Goal: Information Seeking & Learning: Learn about a topic

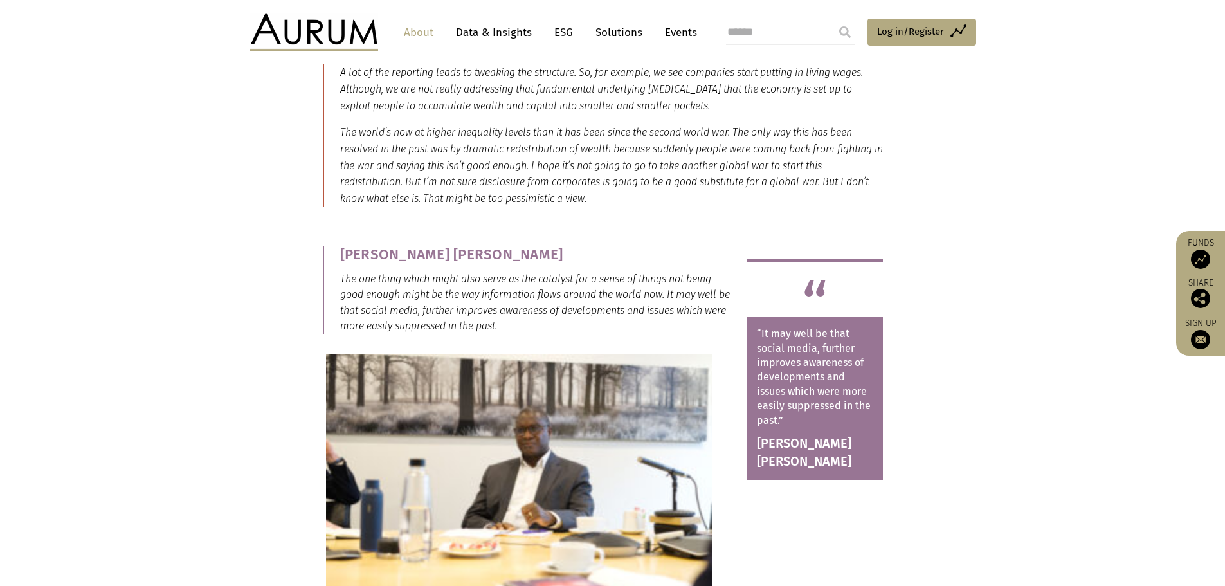
scroll to position [3472, 0]
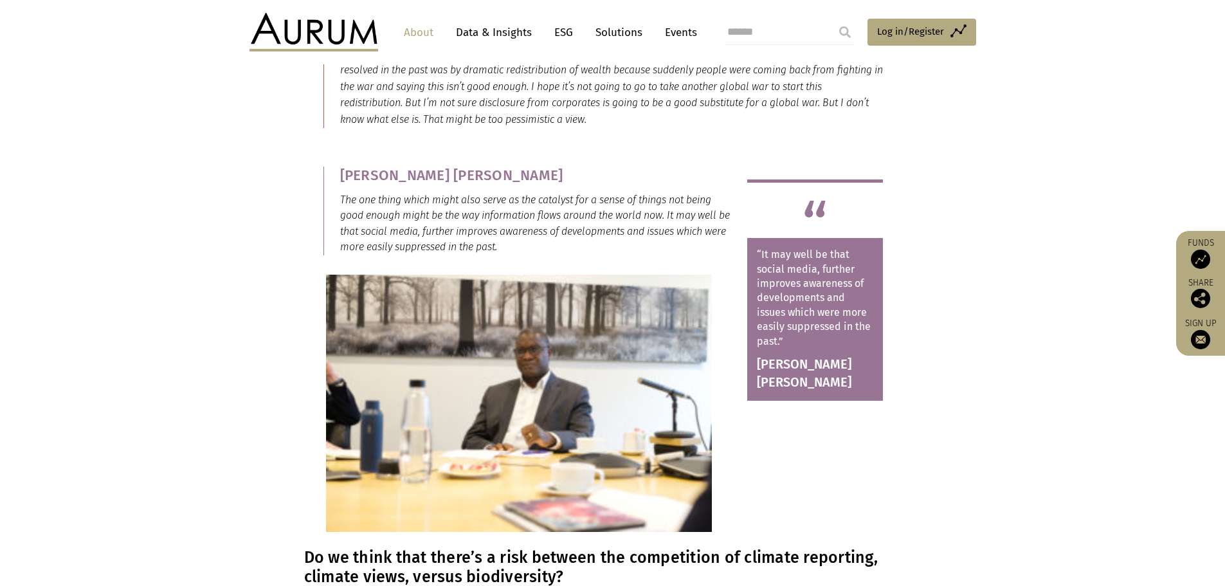
click at [631, 377] on img at bounding box center [519, 403] width 386 height 257
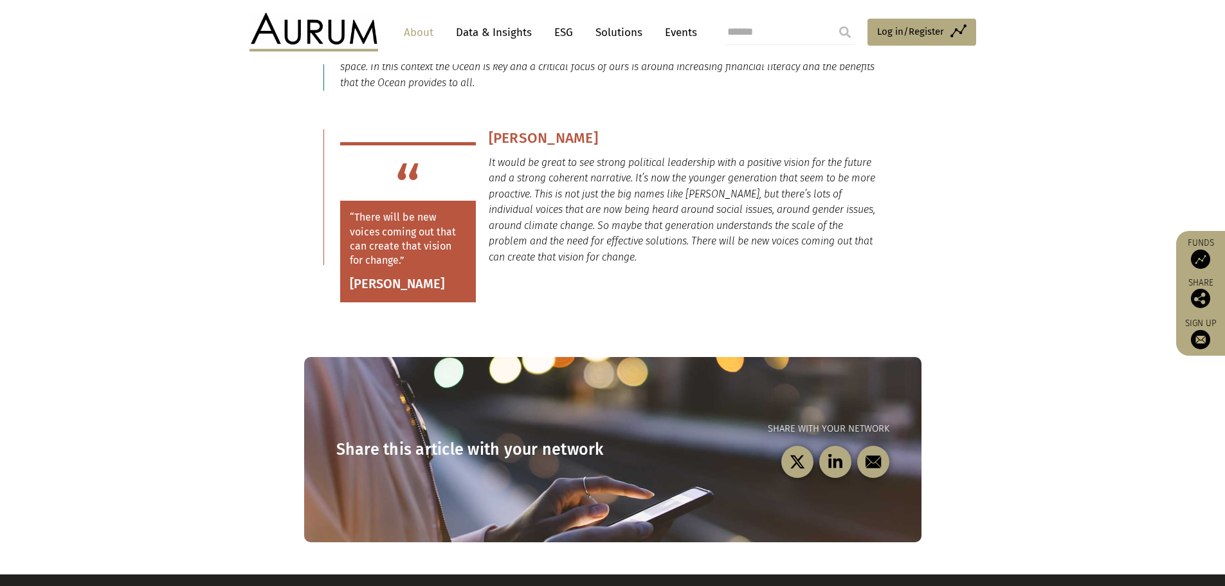
scroll to position [9583, 0]
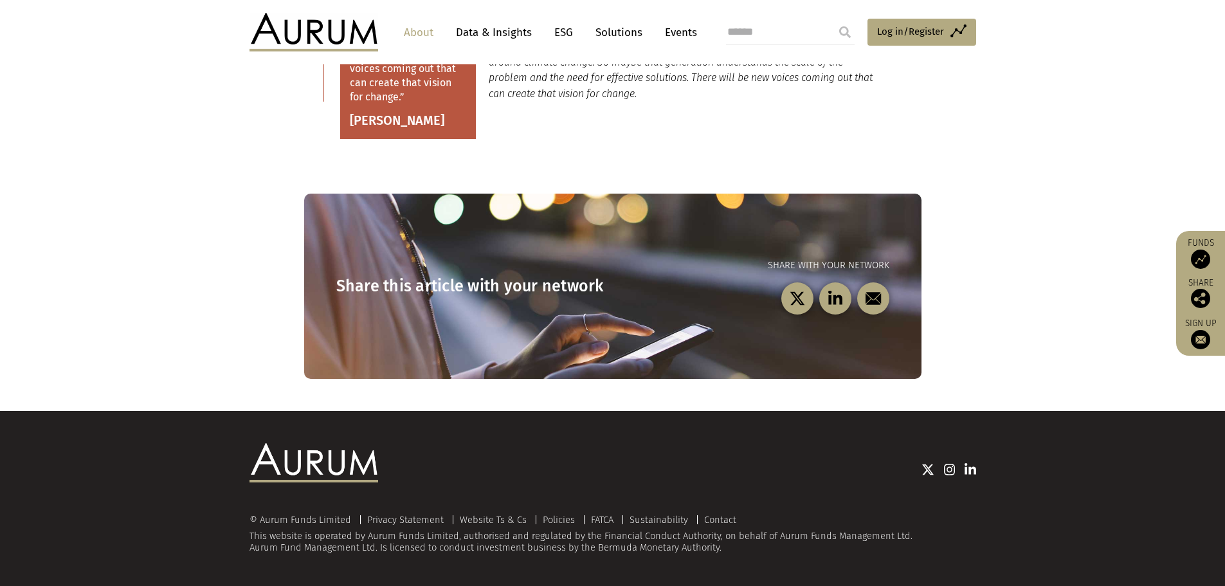
click at [761, 35] on input "search" at bounding box center [790, 32] width 129 height 26
type input "**********"
click at [832, 19] on input "submit" at bounding box center [845, 32] width 26 height 26
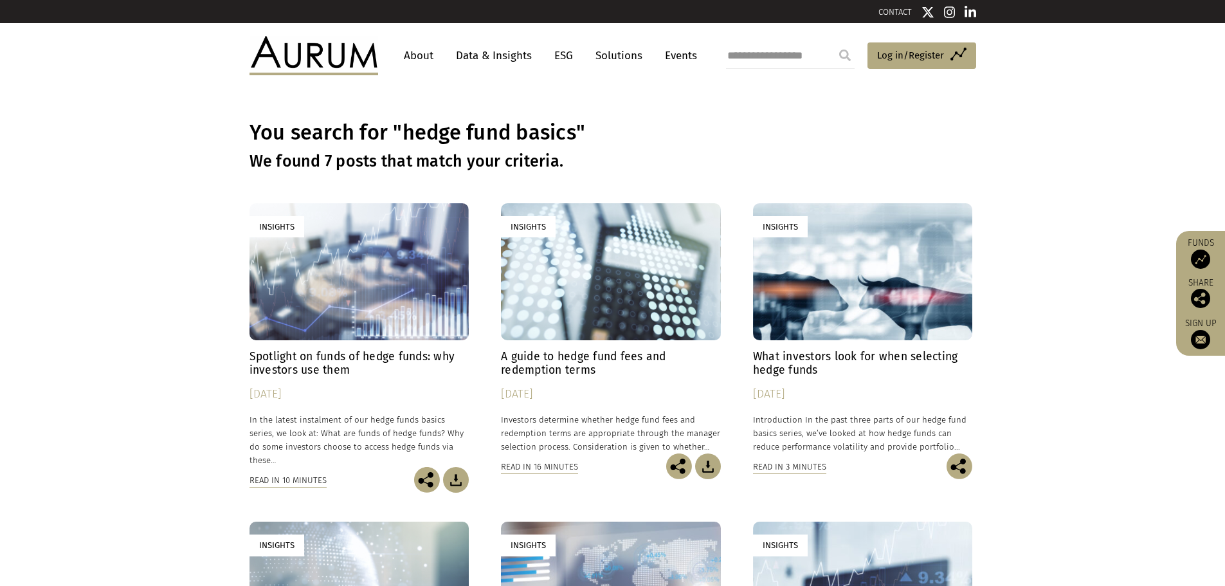
click at [506, 53] on link "Data & Insights" at bounding box center [493, 56] width 89 height 24
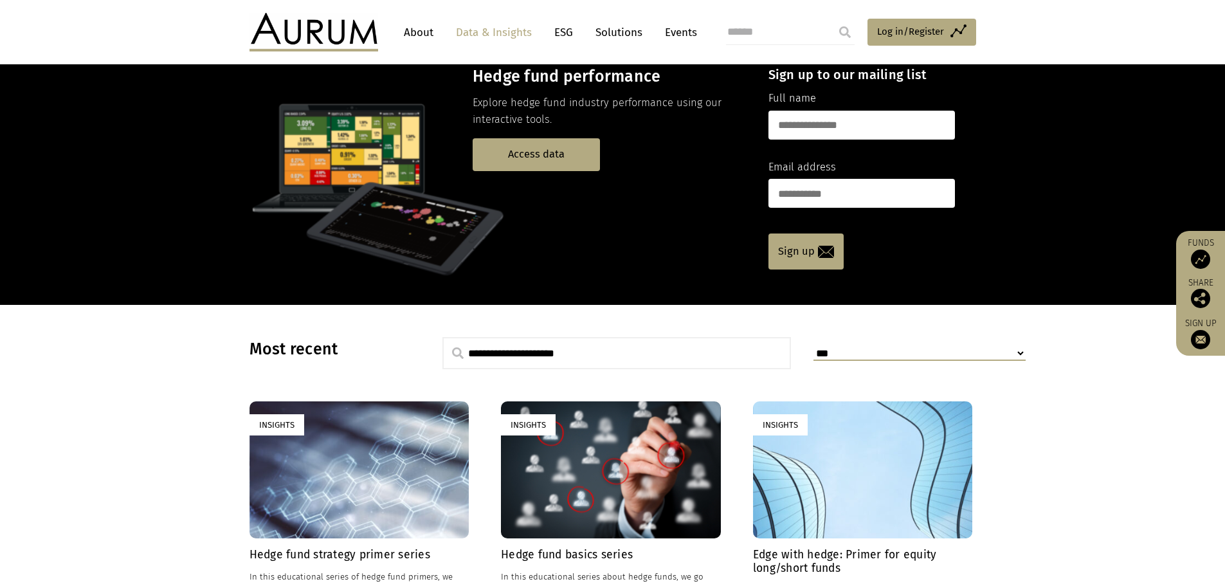
scroll to position [193, 0]
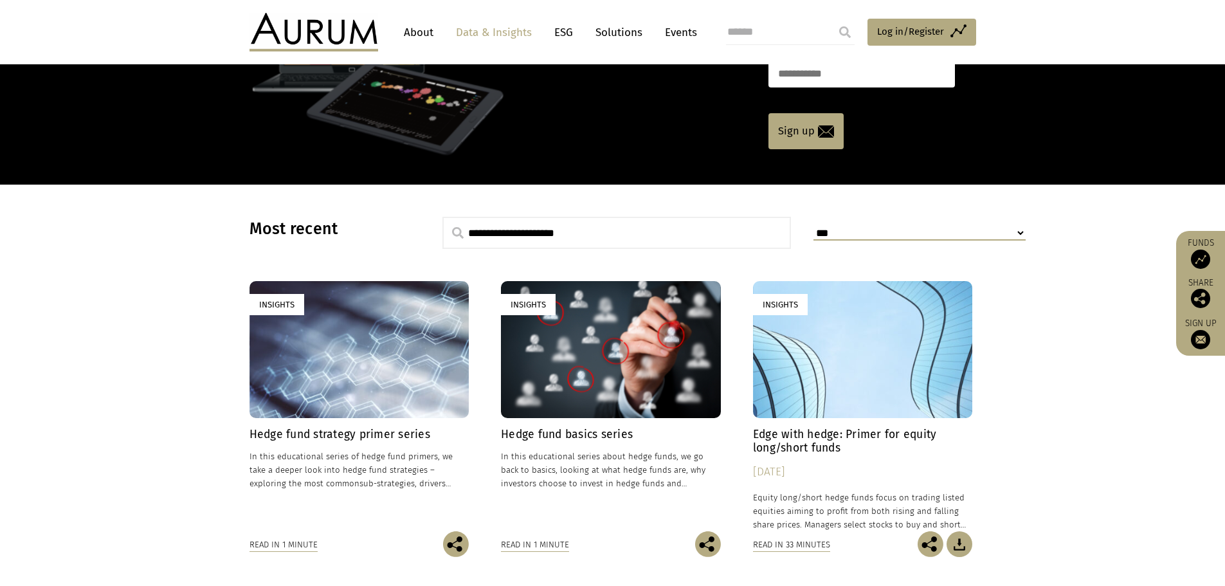
click at [572, 369] on div "Insights" at bounding box center [611, 349] width 220 height 137
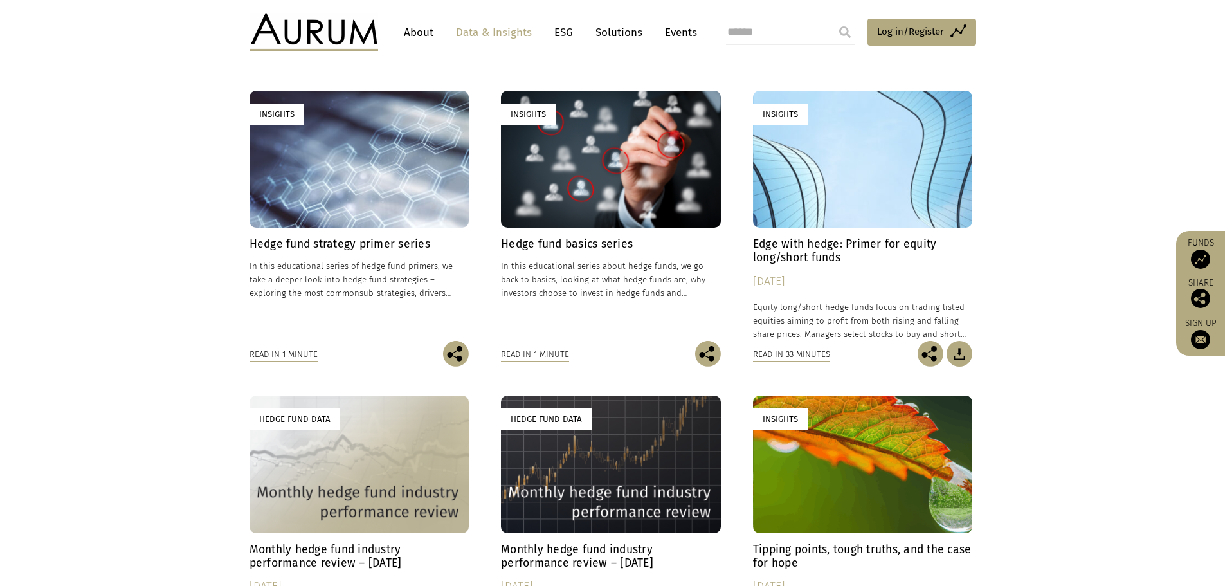
scroll to position [386, 0]
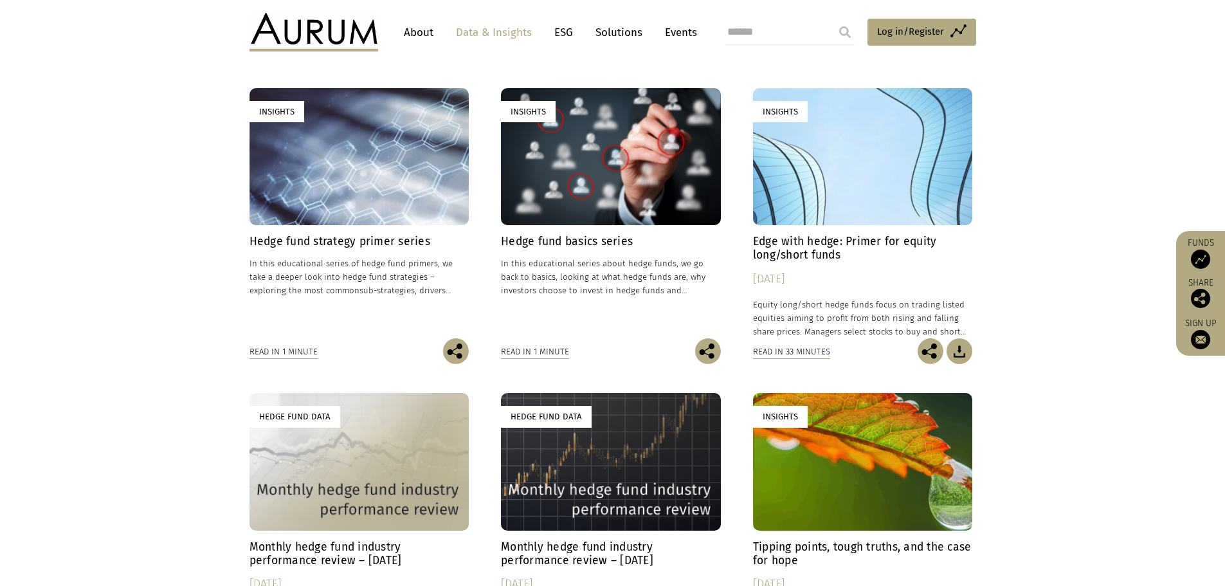
click at [589, 239] on h4 "Hedge fund basics series" at bounding box center [611, 242] width 220 height 14
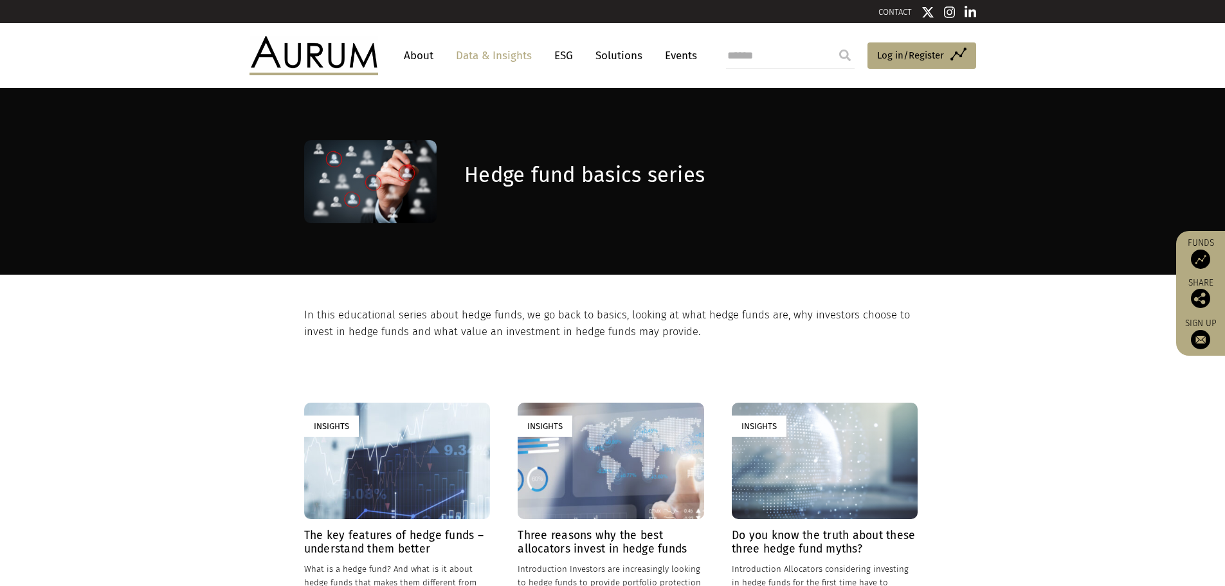
click at [522, 180] on h1 "Hedge fund basics series" at bounding box center [690, 175] width 453 height 25
click at [590, 460] on div "Insights" at bounding box center [611, 460] width 186 height 116
click at [493, 56] on link "Data & Insights" at bounding box center [493, 56] width 89 height 24
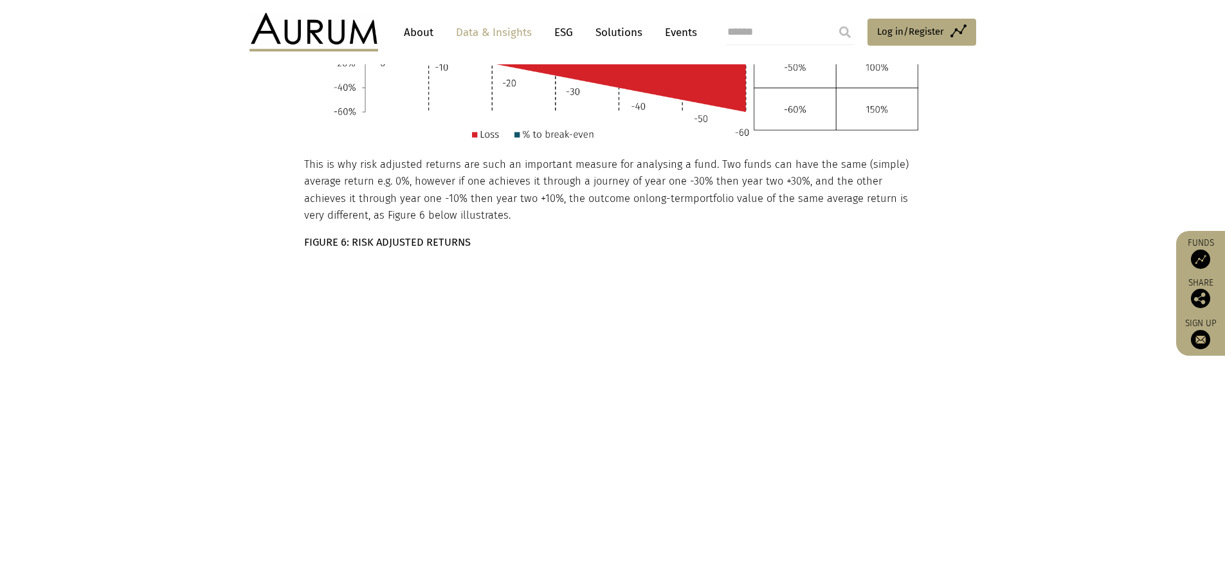
scroll to position [2315, 0]
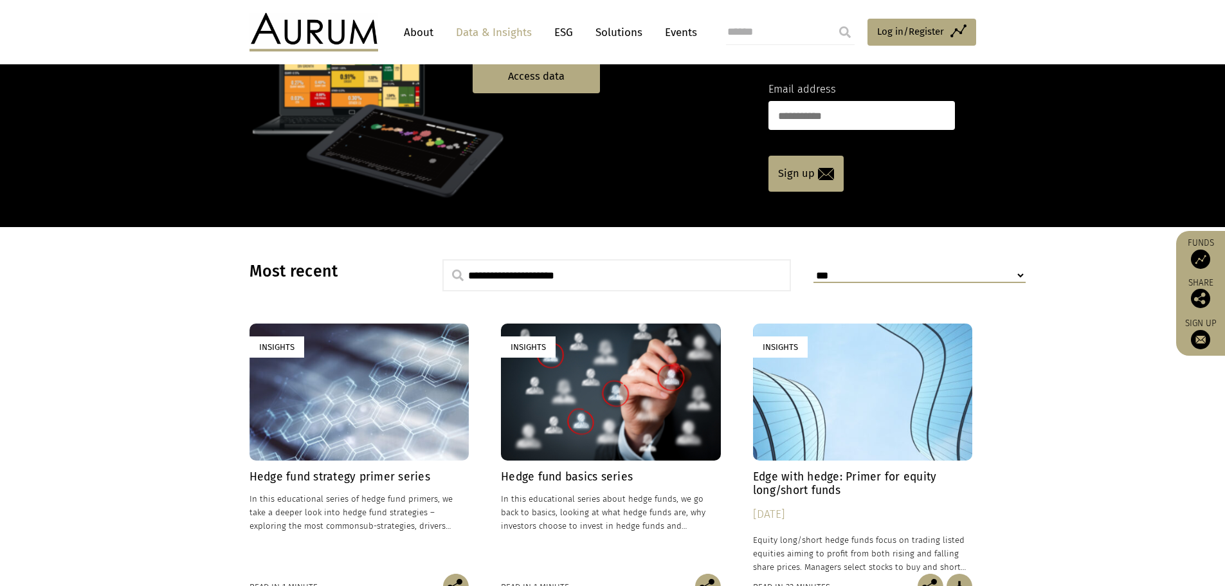
scroll to position [257, 0]
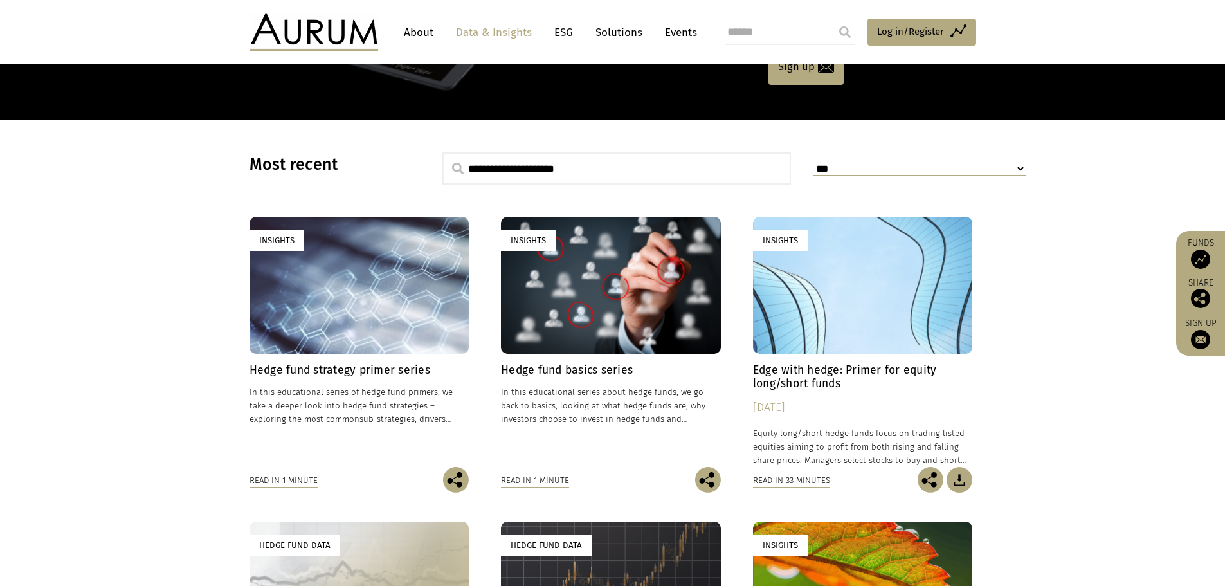
click at [365, 329] on div "Insights" at bounding box center [359, 285] width 220 height 137
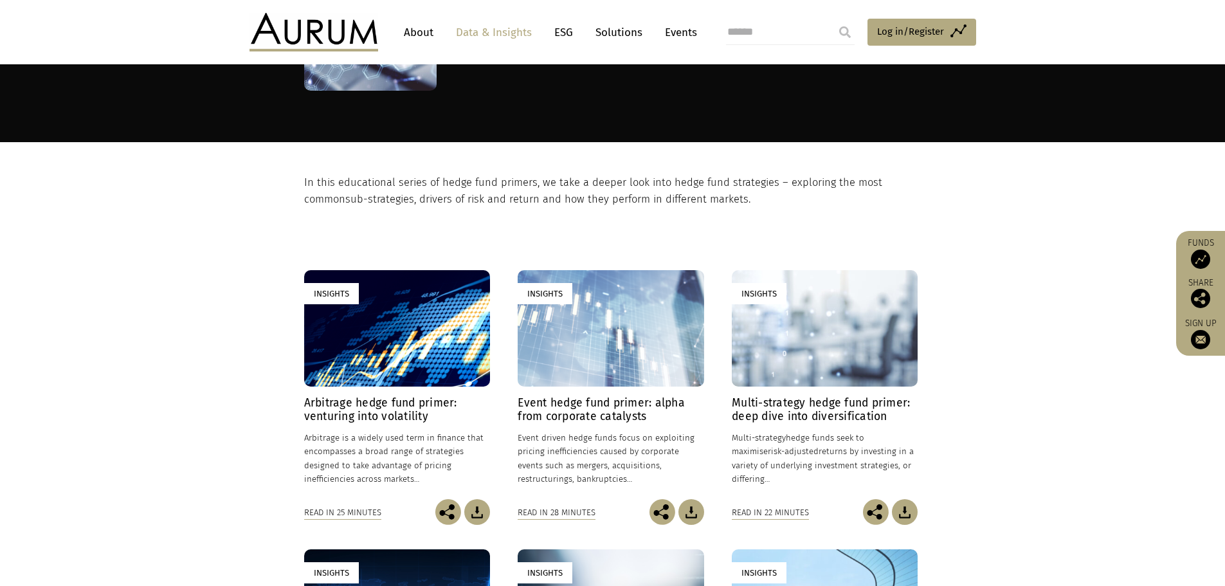
scroll to position [193, 0]
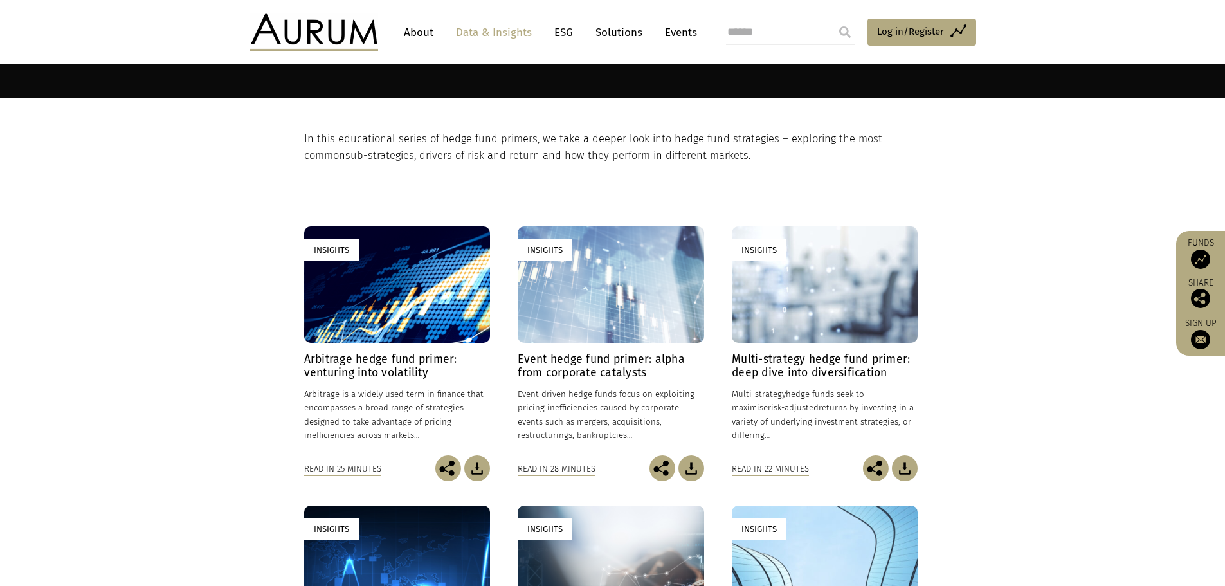
click at [833, 304] on div "Insights" at bounding box center [825, 284] width 186 height 116
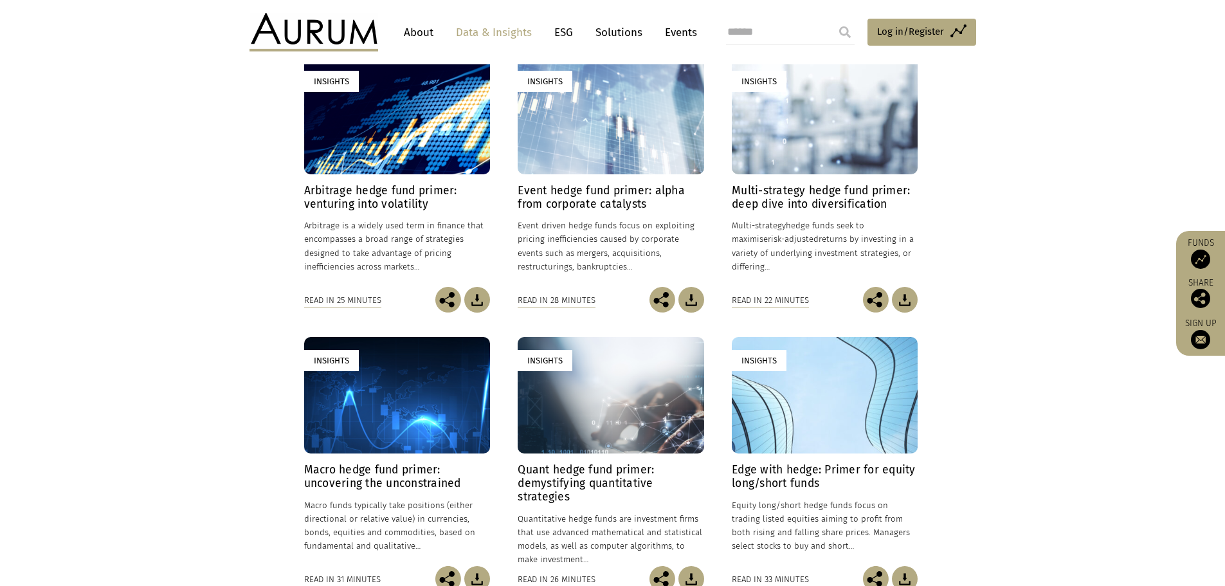
scroll to position [321, 0]
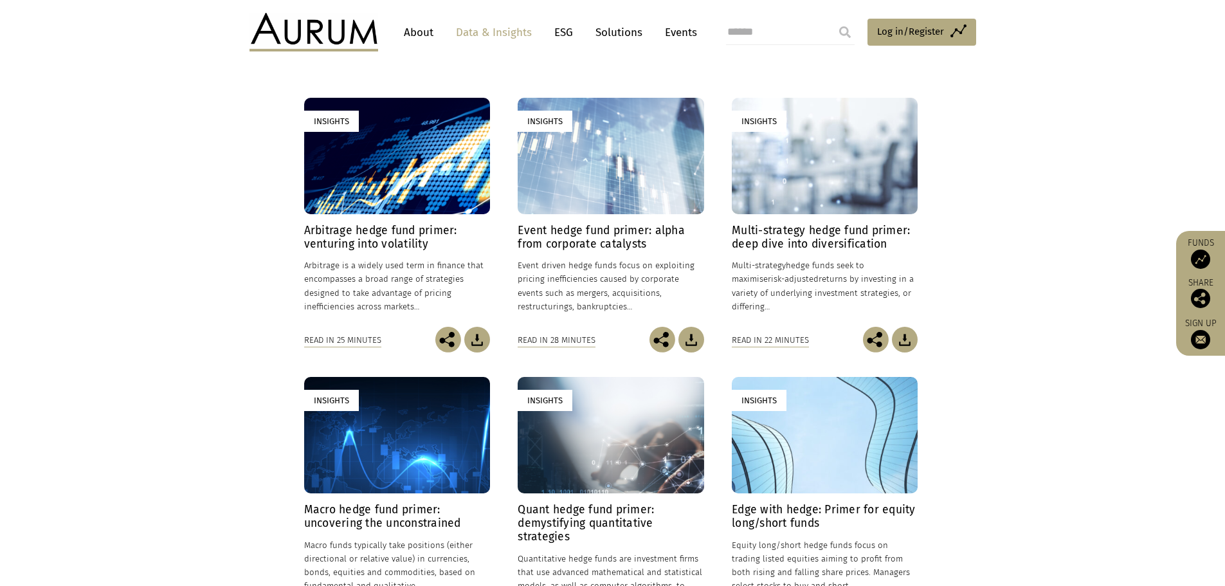
click at [403, 202] on div "Insights" at bounding box center [397, 156] width 186 height 116
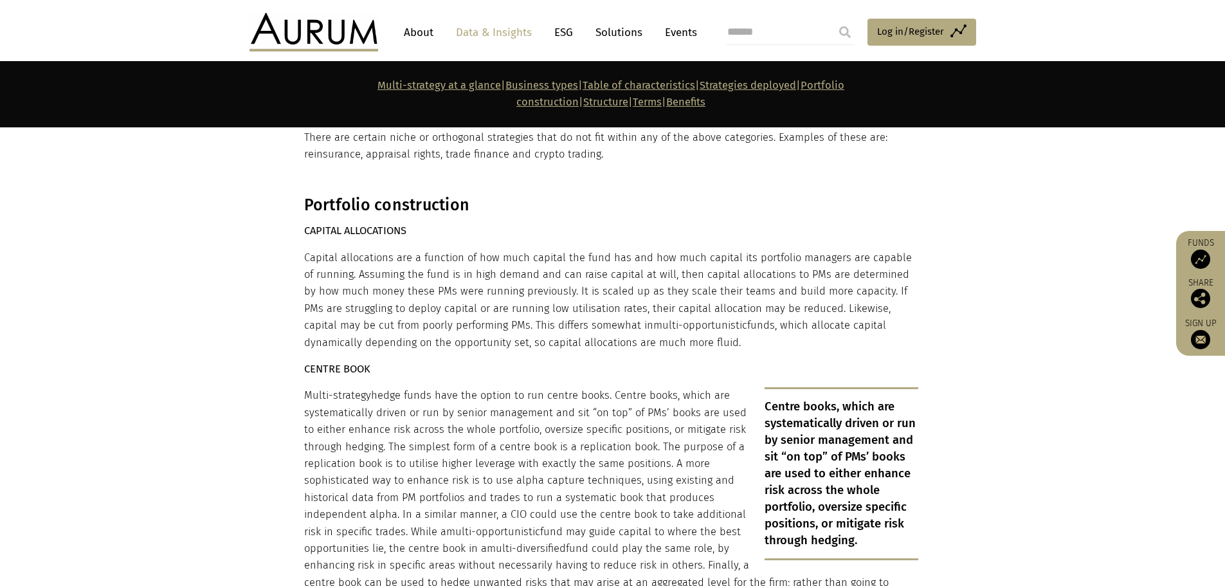
scroll to position [4436, 0]
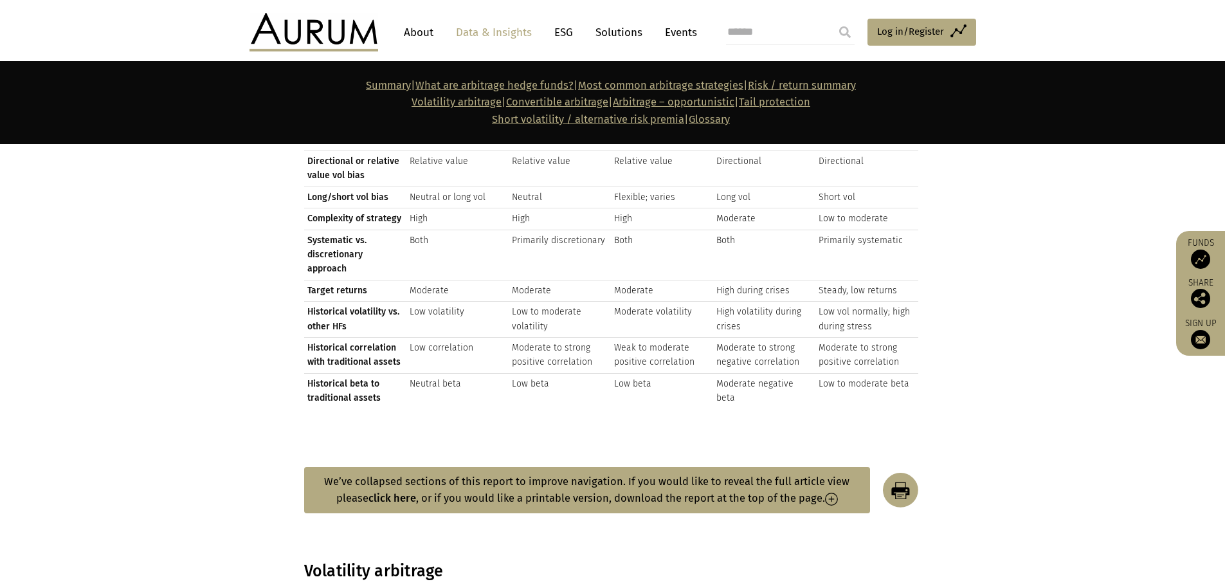
scroll to position [2315, 0]
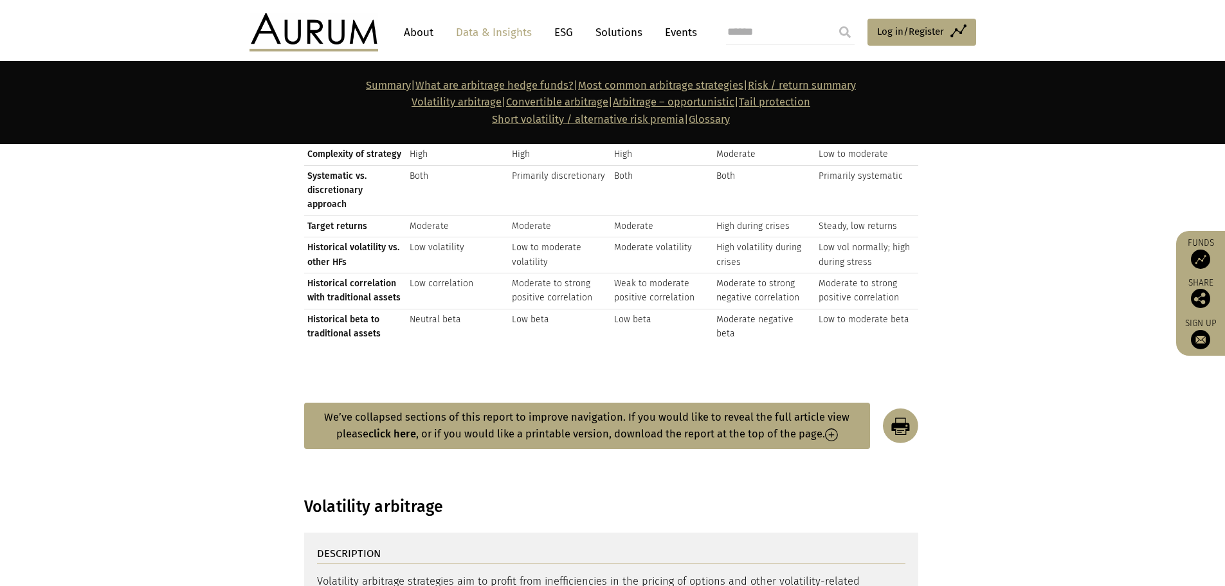
click at [905, 408] on img at bounding box center [894, 425] width 48 height 35
click at [397, 428] on strong "click here" at bounding box center [392, 434] width 48 height 12
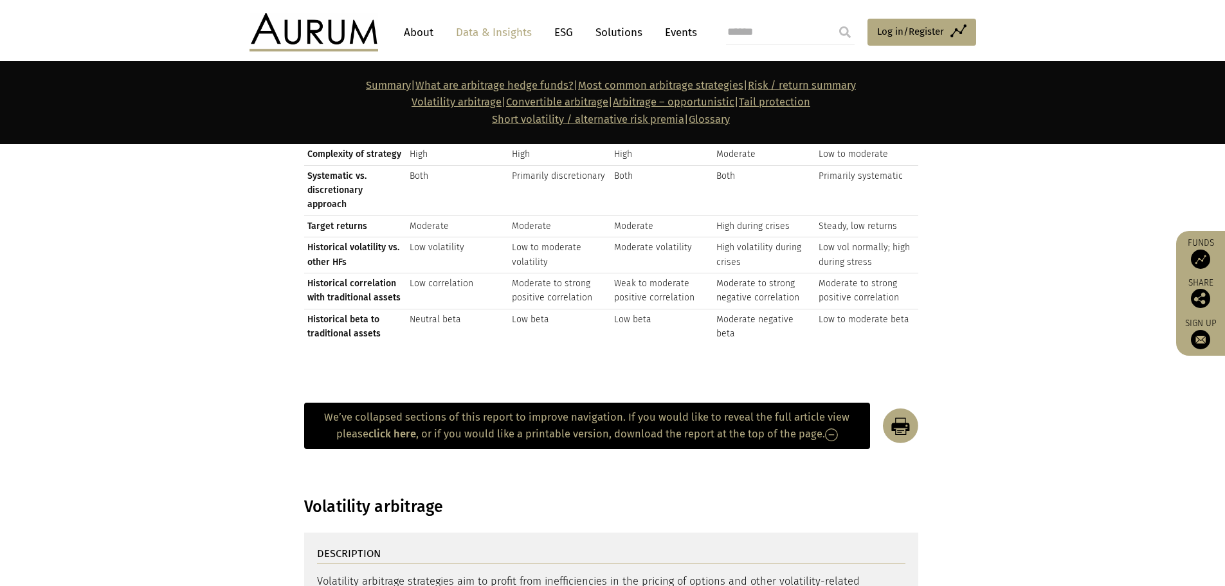
click at [828, 428] on img at bounding box center [831, 434] width 13 height 13
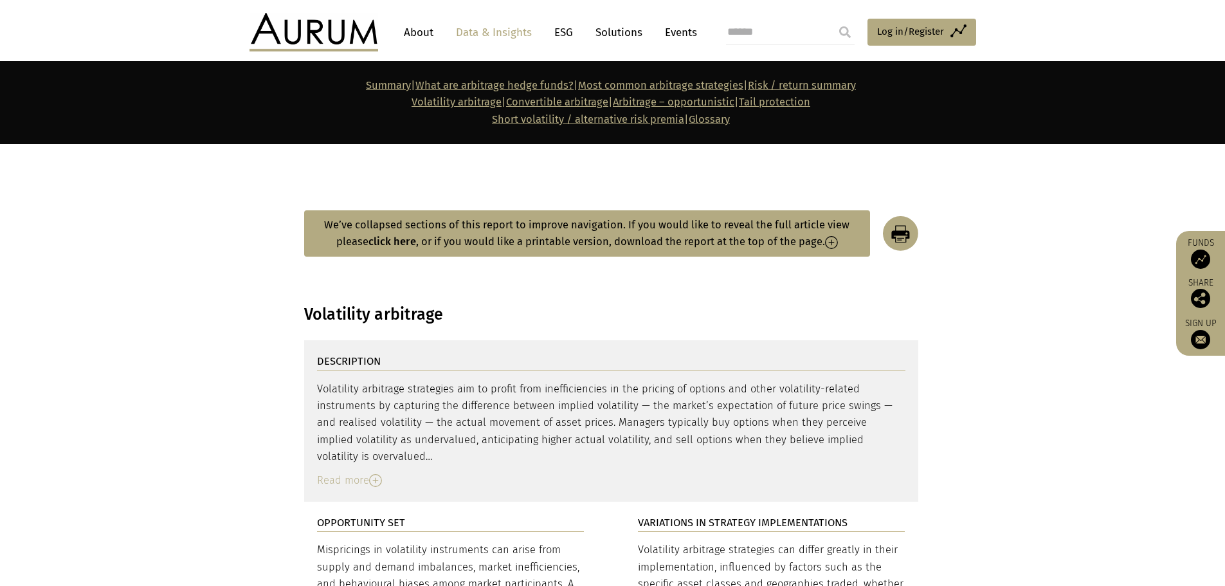
scroll to position [2508, 0]
click at [380, 473] on img at bounding box center [375, 479] width 13 height 13
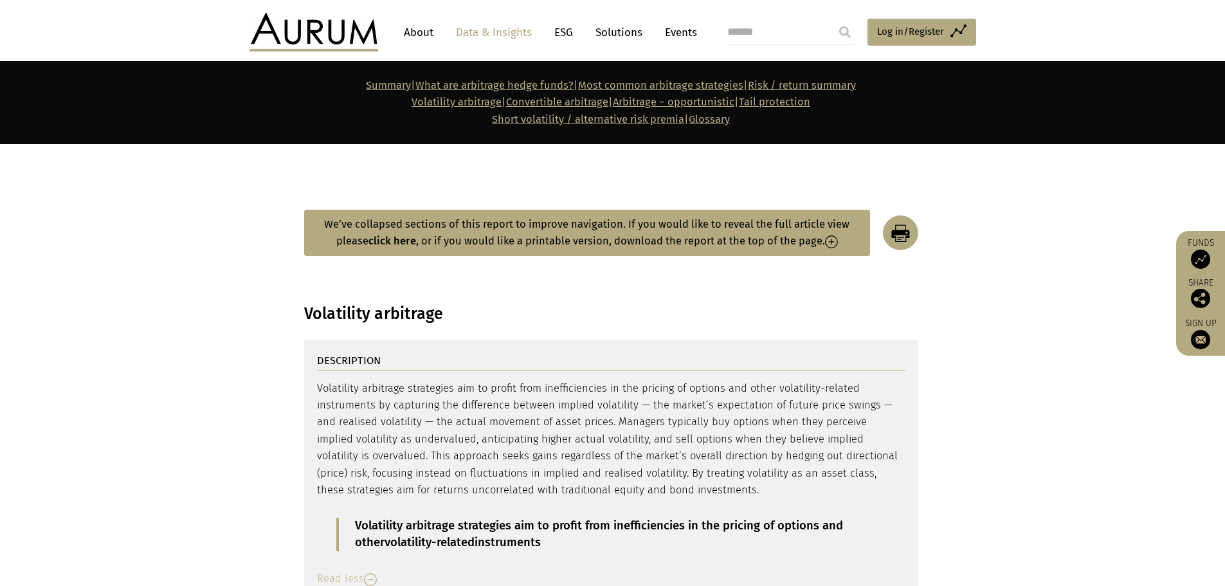
click at [370, 573] on img at bounding box center [370, 579] width 13 height 13
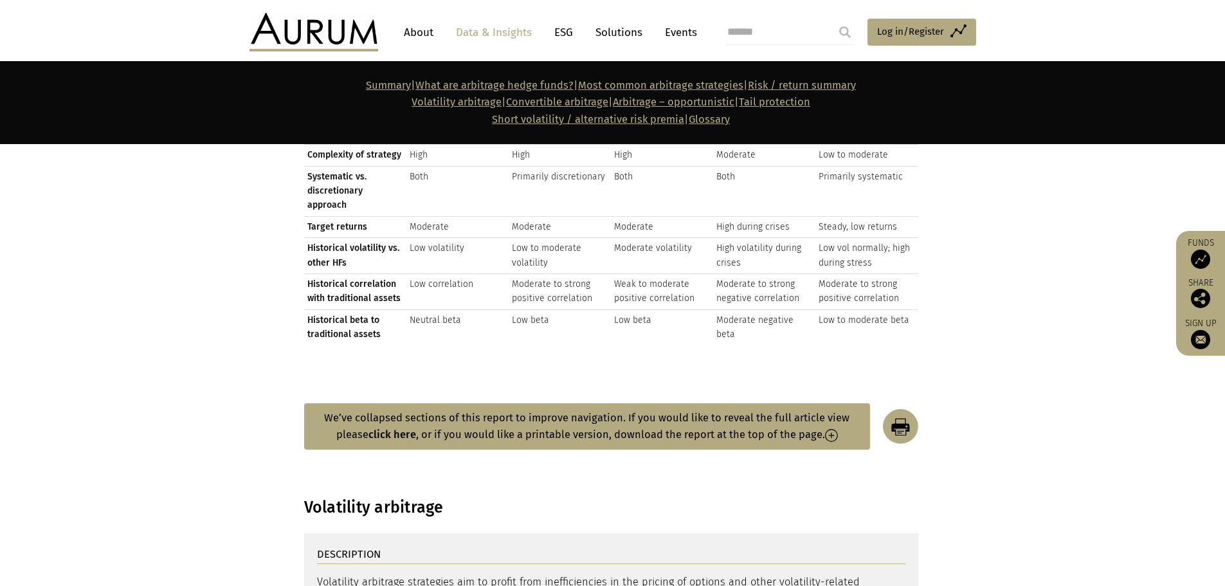
scroll to position [2315, 0]
drag, startPoint x: 327, startPoint y: 368, endPoint x: 675, endPoint y: 400, distance: 349.9
click at [675, 402] on button "We’ve collapsed sections of this report to improve navigation. If you would lik…" at bounding box center [587, 425] width 566 height 47
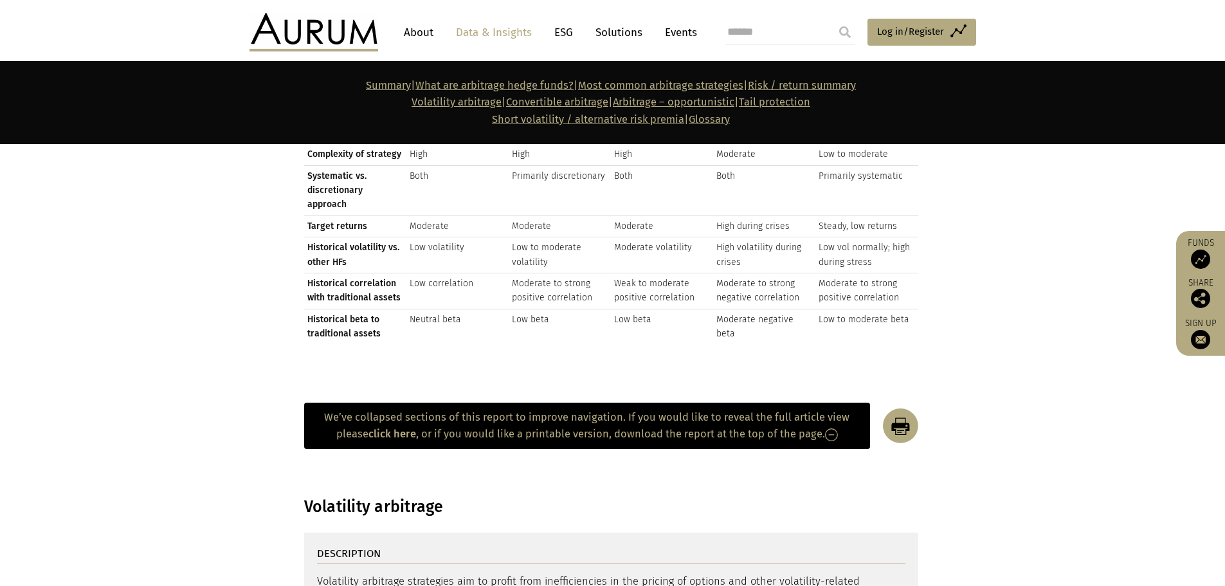
drag, startPoint x: 832, startPoint y: 384, endPoint x: 823, endPoint y: 392, distance: 12.3
click at [832, 428] on img at bounding box center [831, 434] width 13 height 13
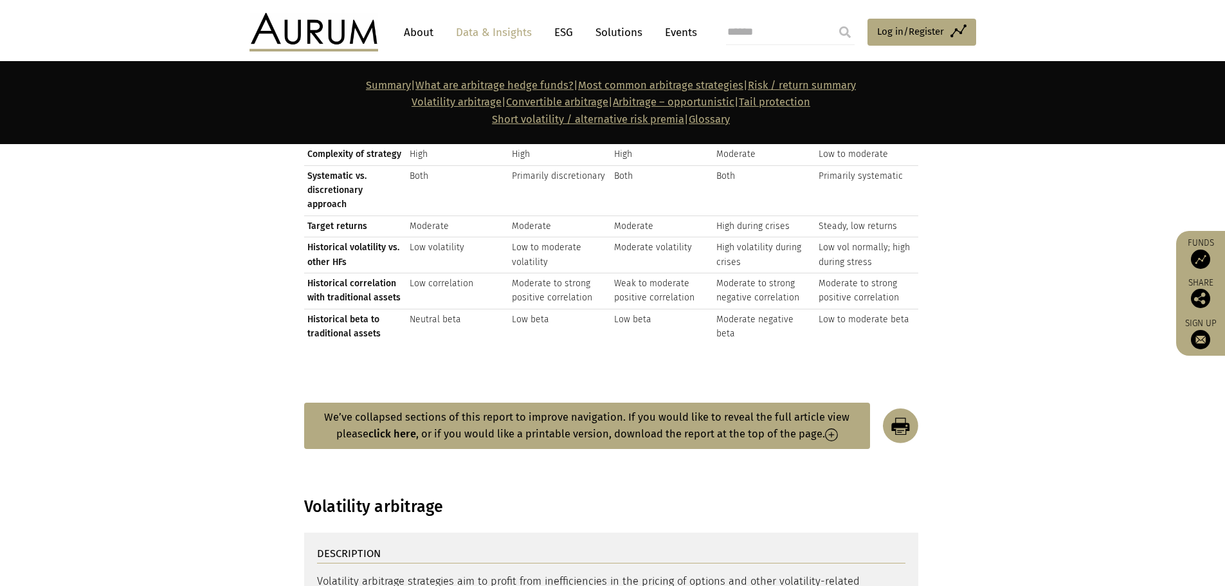
click at [678, 402] on button "We’ve collapsed sections of this report to improve navigation. If you would lik…" at bounding box center [587, 425] width 566 height 47
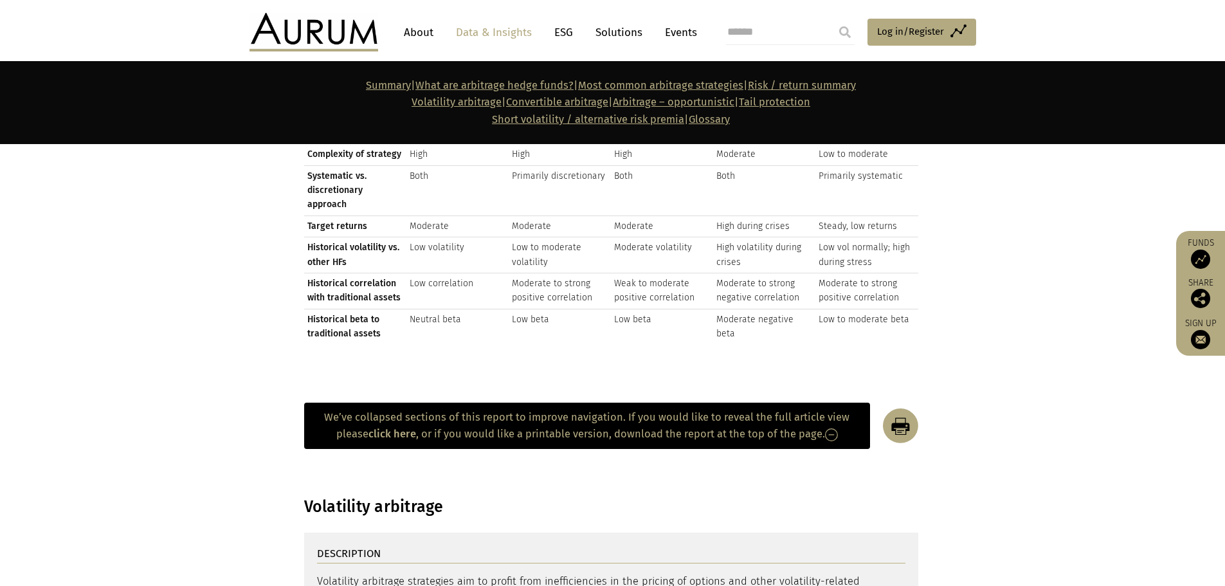
click at [678, 402] on button "We’ve collapsed sections of this report to improve navigation. If you would lik…" at bounding box center [587, 425] width 566 height 47
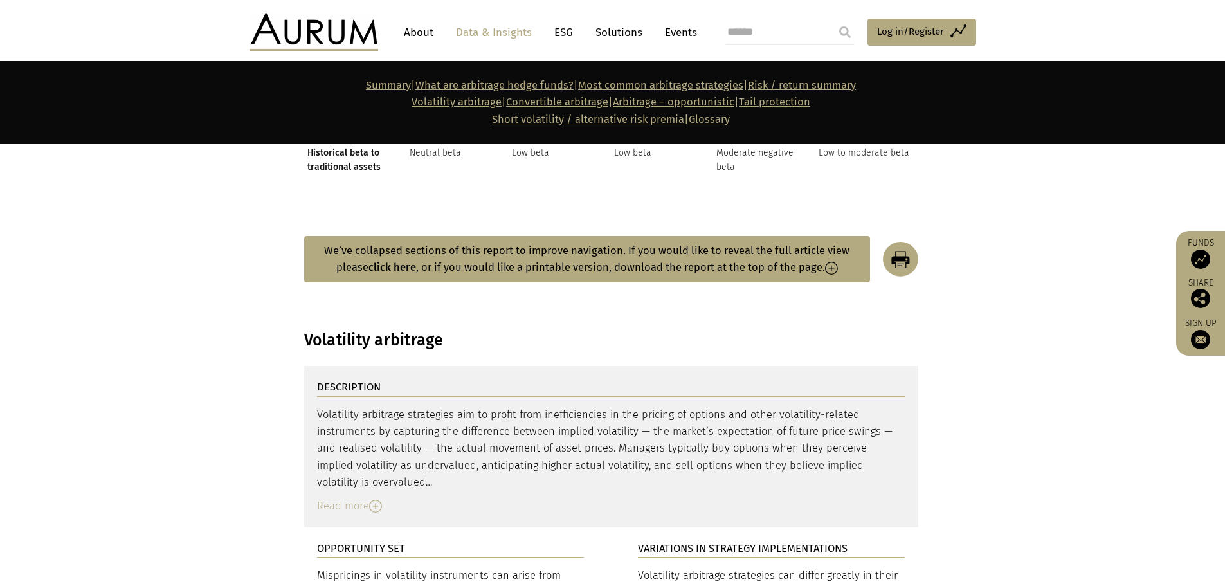
scroll to position [2508, 0]
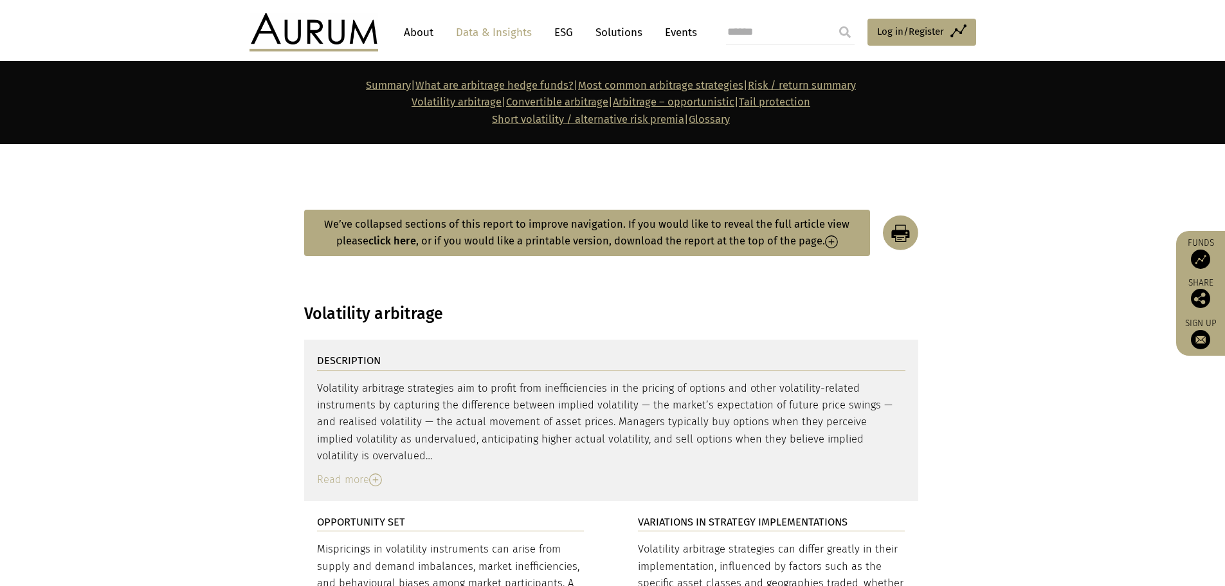
click at [375, 473] on img at bounding box center [375, 479] width 13 height 13
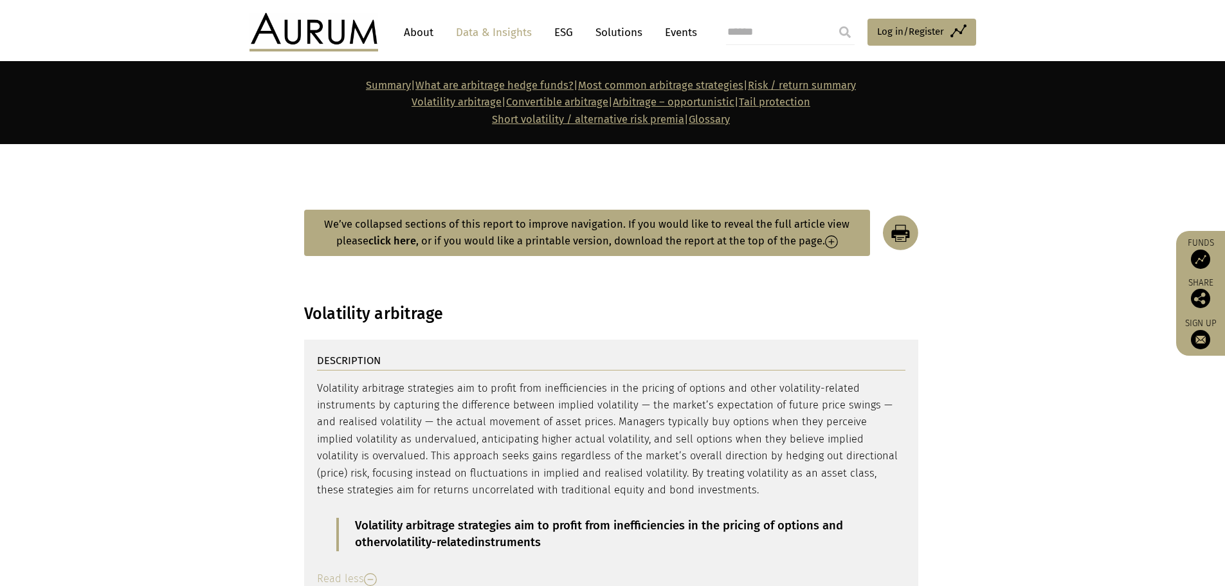
click at [372, 573] on img at bounding box center [370, 579] width 13 height 13
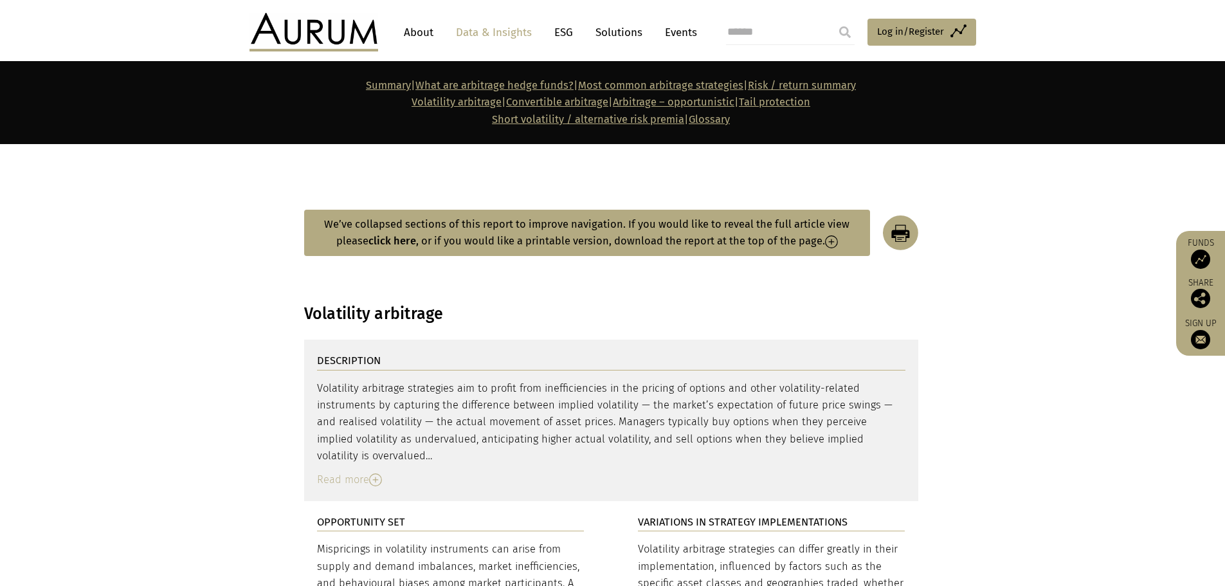
drag, startPoint x: 317, startPoint y: 314, endPoint x: 472, endPoint y: 410, distance: 182.5
click at [472, 410] on div "DESCRIPTION Volatility arbitrage strategies aim to profit from inefficiencies i…" at bounding box center [611, 419] width 614 height 161
drag, startPoint x: 397, startPoint y: 419, endPoint x: 372, endPoint y: 410, distance: 26.6
click at [397, 419] on div "Volatility arbitrage strategies aim to profit from inefficiencies in the pricin…" at bounding box center [611, 434] width 588 height 108
drag, startPoint x: 317, startPoint y: 340, endPoint x: 374, endPoint y: 402, distance: 84.2
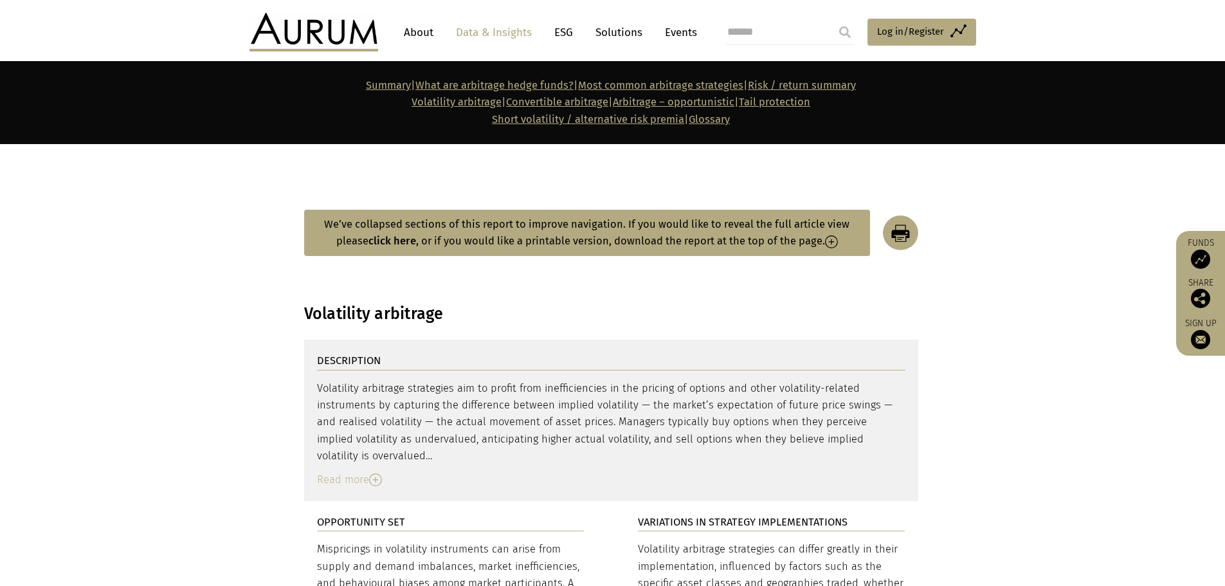
click at [374, 402] on div "Volatility arbitrage strategies aim to profit from inefficiencies in the pricin…" at bounding box center [611, 422] width 588 height 85
copy div "Volatility arbitrage strategies aim to profit from inefficiencies in the pricin…"
click at [402, 304] on h3 "Volatility arbitrage" at bounding box center [611, 313] width 614 height 19
click at [400, 304] on h3 "Volatility arbitrage" at bounding box center [611, 313] width 614 height 19
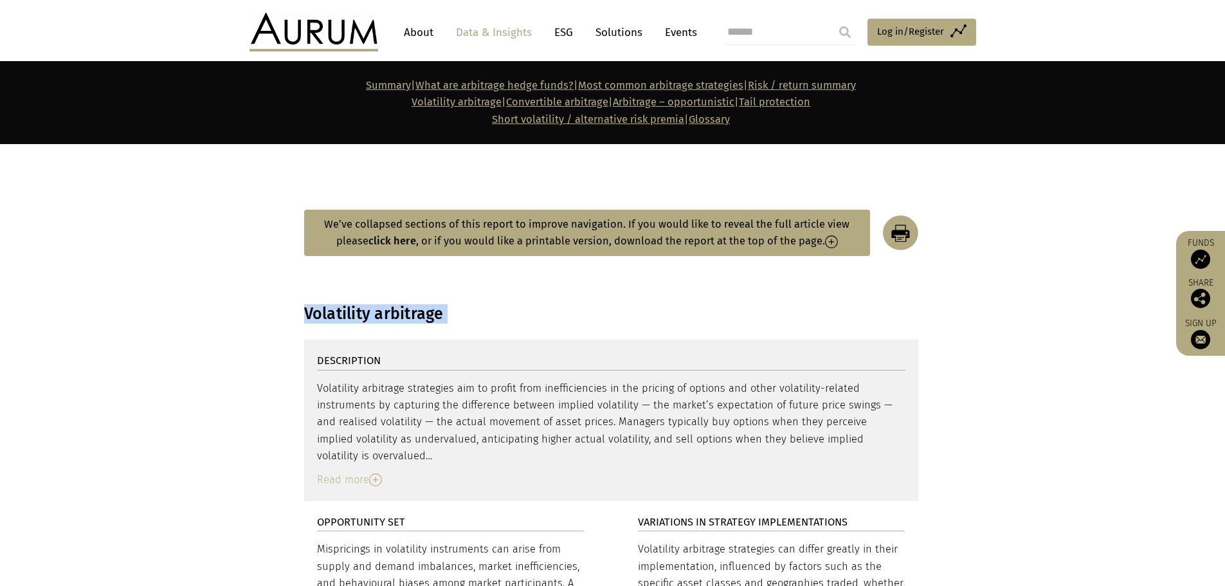
click at [400, 304] on h3 "Volatility arbitrage" at bounding box center [611, 313] width 614 height 19
copy main "Volatility arbitrage"
click at [551, 210] on button "We’ve collapsed sections of this report to improve navigation. If you would lik…" at bounding box center [587, 233] width 566 height 47
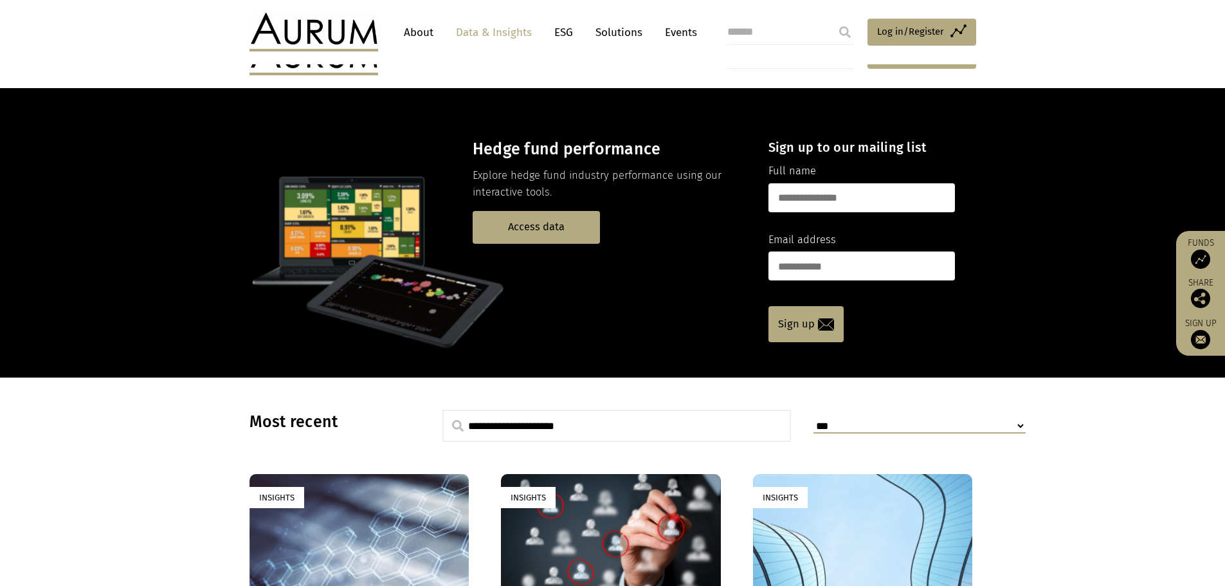
scroll to position [257, 0]
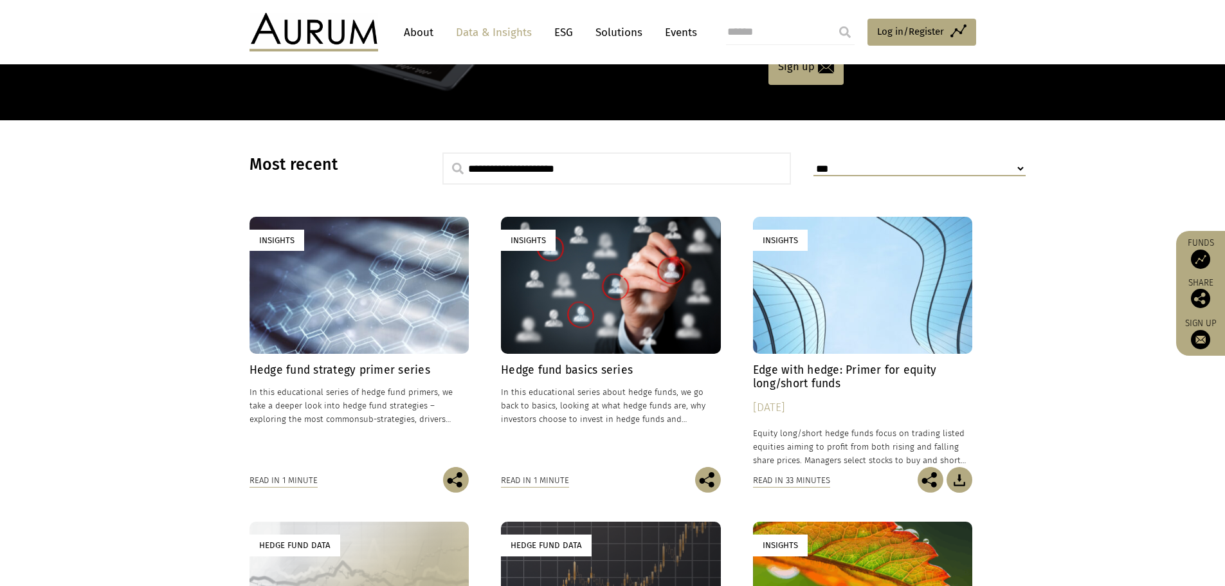
click at [547, 340] on div "Insights" at bounding box center [611, 285] width 220 height 137
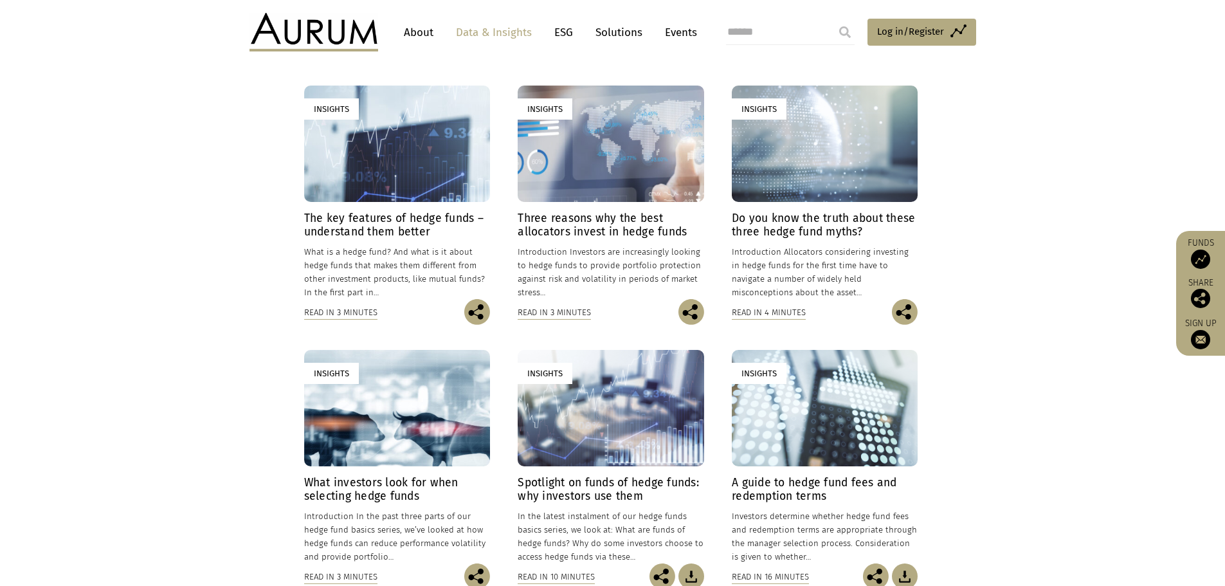
scroll to position [321, 0]
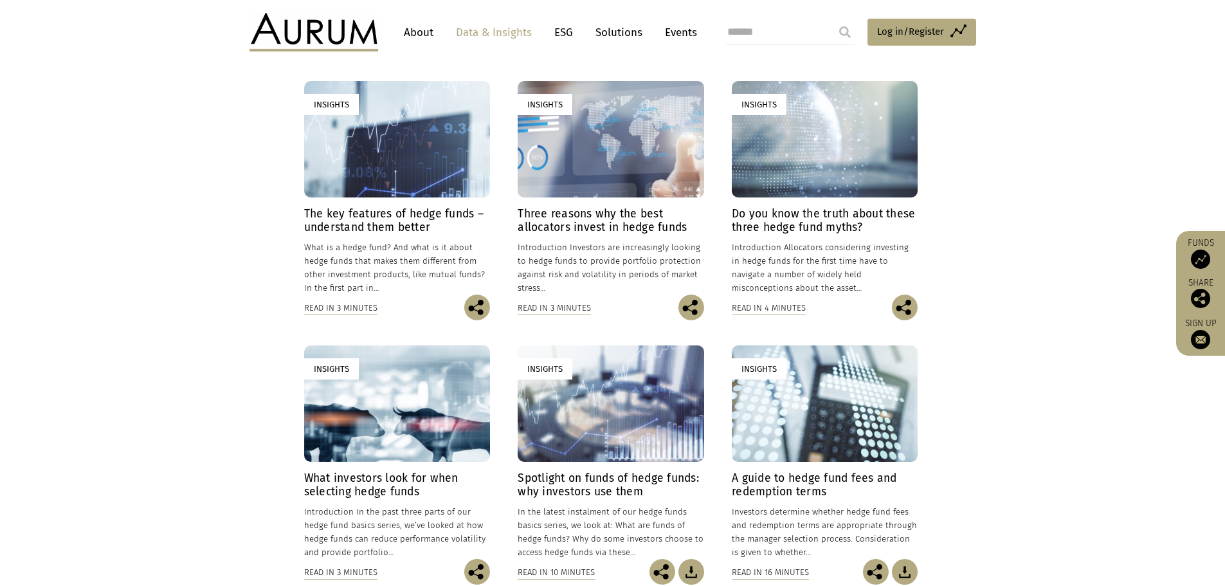
click at [597, 170] on div "Insights" at bounding box center [611, 139] width 186 height 116
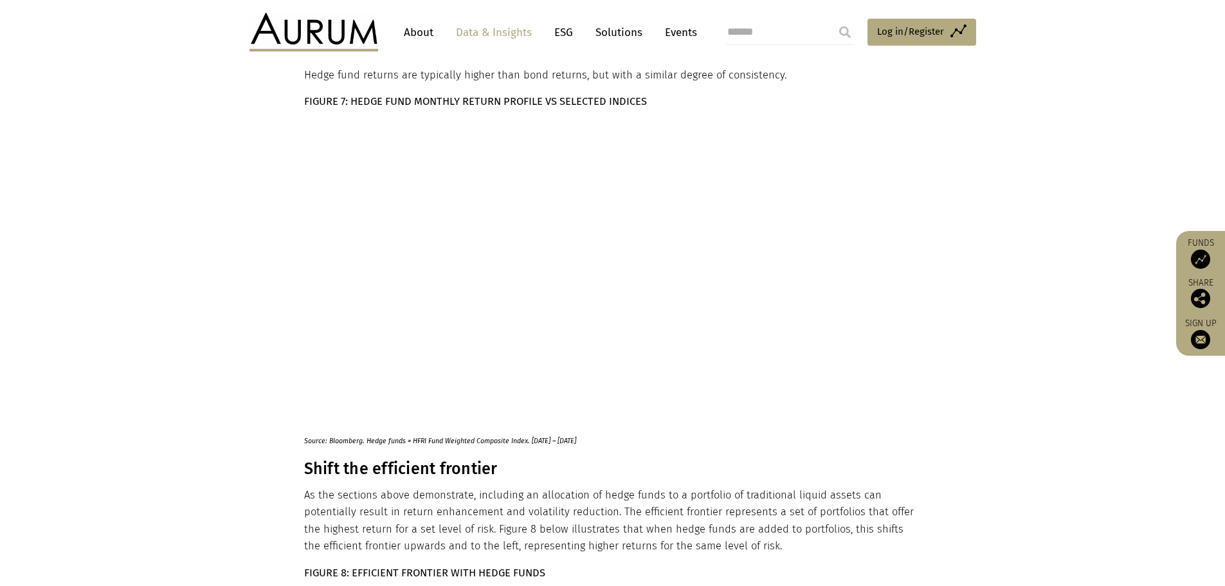
scroll to position [2508, 0]
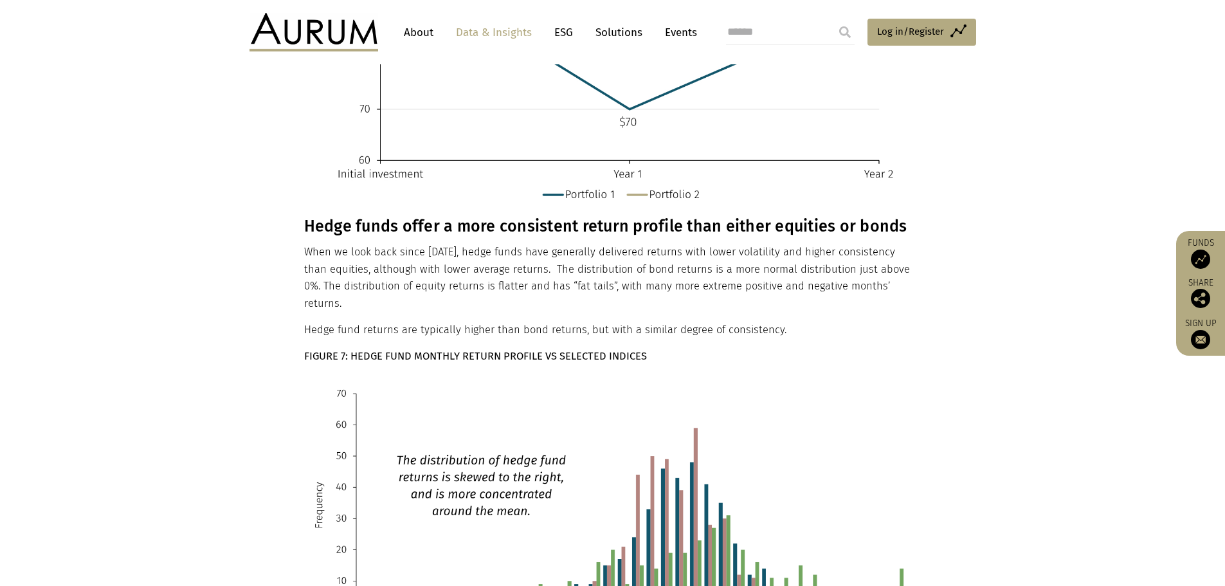
click at [320, 31] on img at bounding box center [313, 32] width 129 height 39
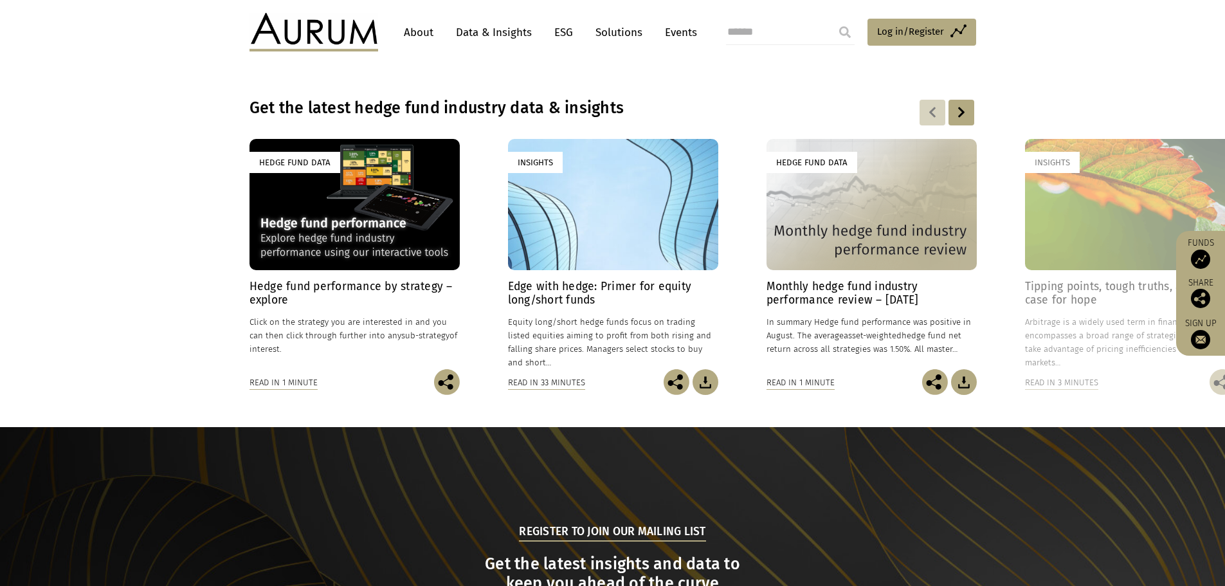
scroll to position [836, 0]
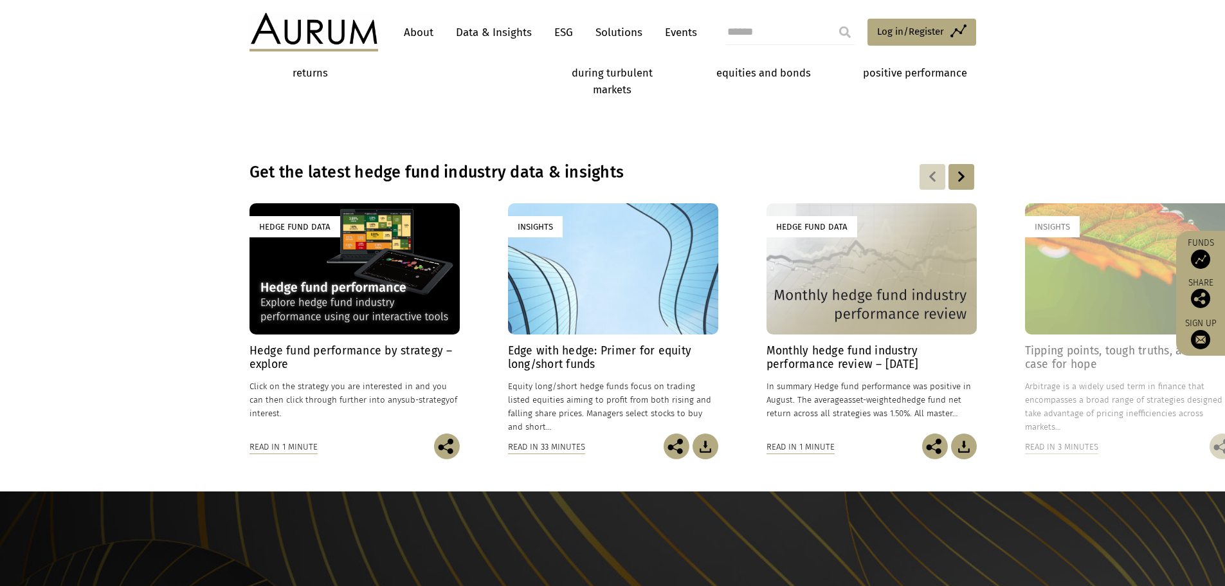
click at [669, 30] on link "Events" at bounding box center [677, 33] width 39 height 24
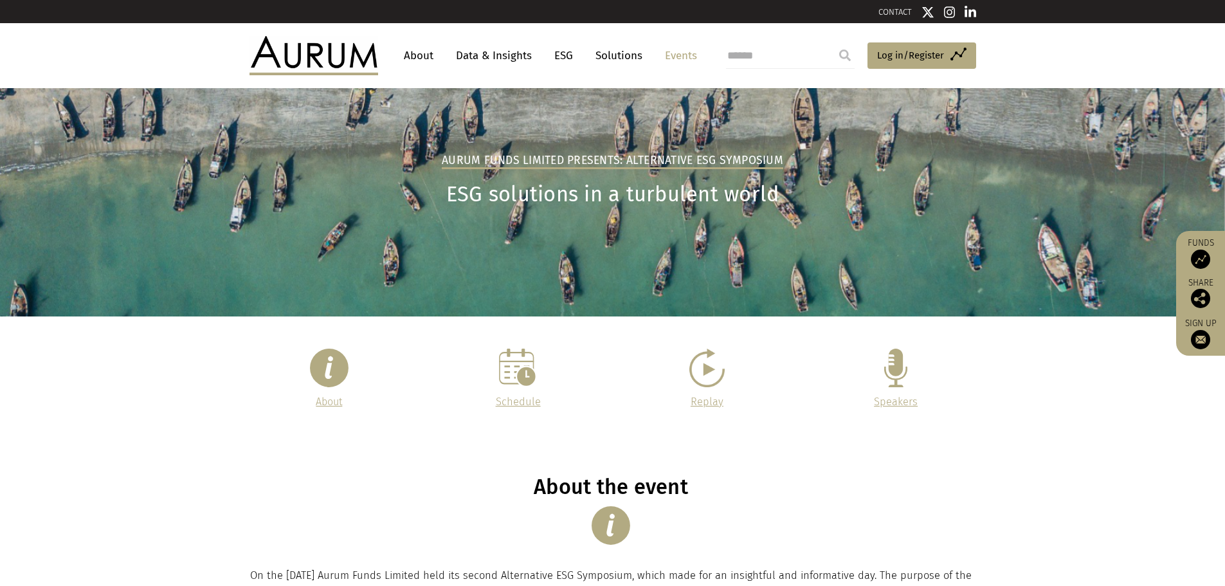
click at [91, 360] on section "About Schedule Replay Speakers" at bounding box center [612, 379] width 1225 height 126
click at [504, 58] on link "Data & Insights" at bounding box center [493, 56] width 89 height 24
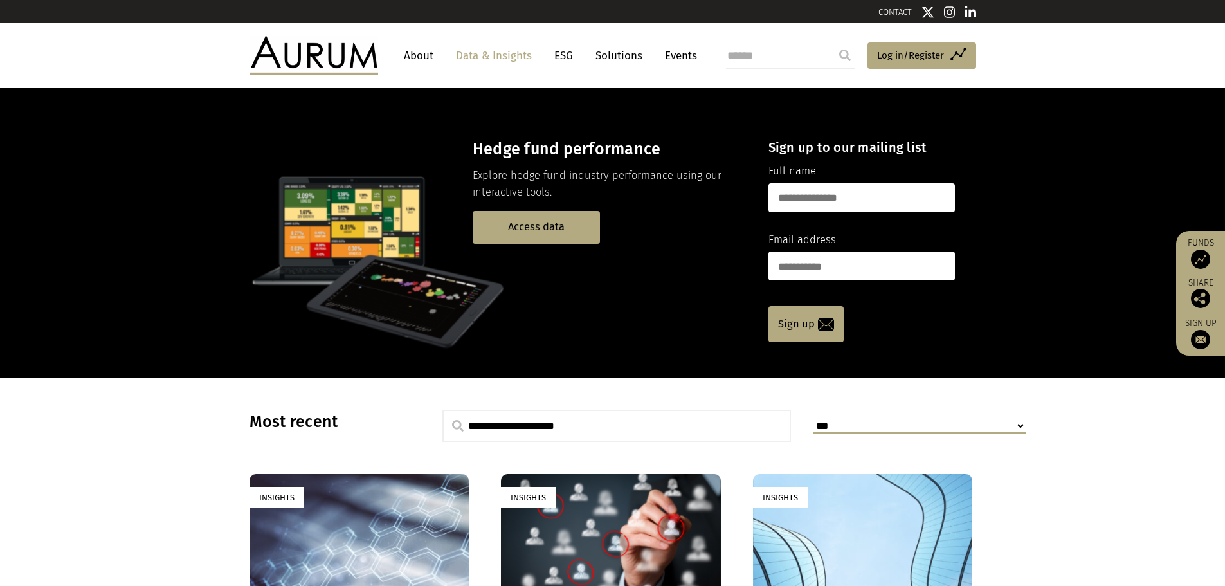
click at [987, 431] on select "**********" at bounding box center [919, 426] width 212 height 15
select select "**********"
click at [813, 419] on select "**********" at bounding box center [919, 426] width 212 height 15
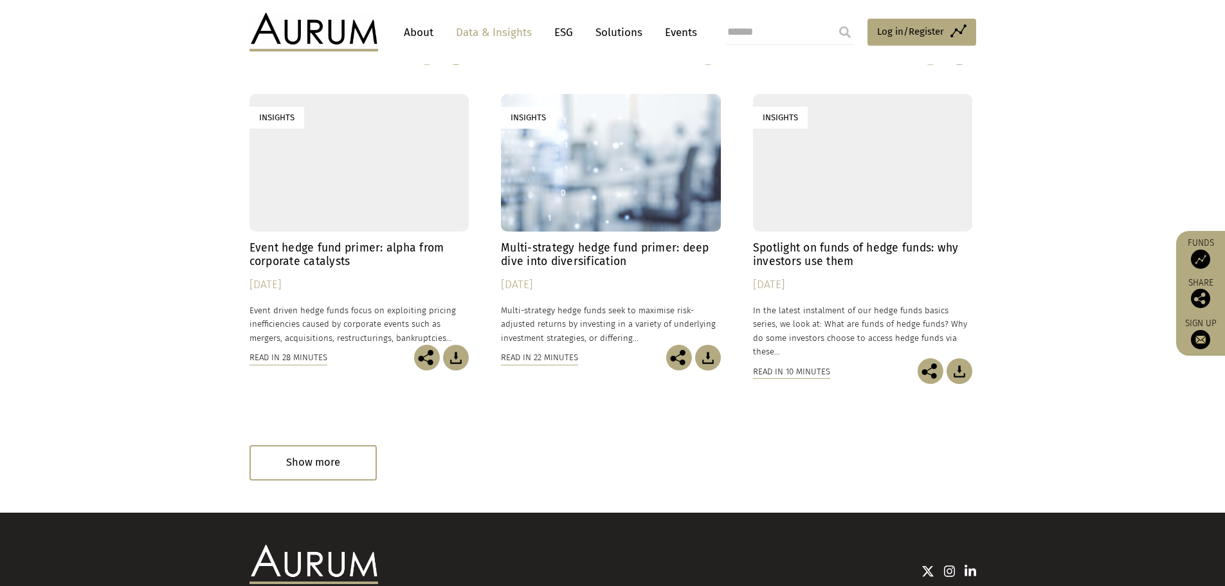
scroll to position [707, 0]
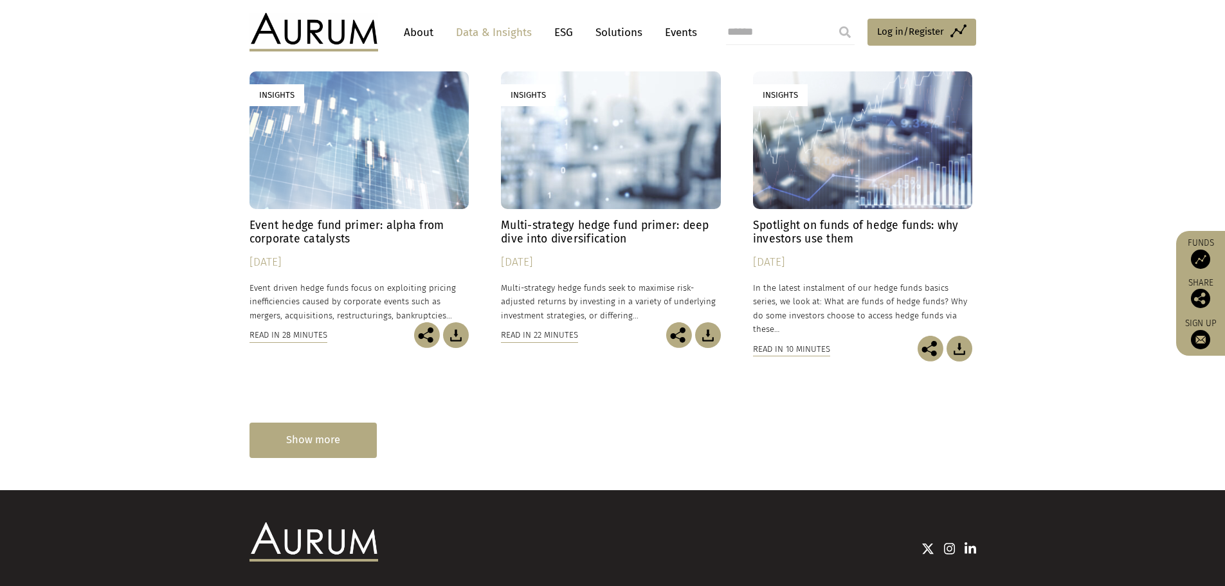
click at [332, 428] on div "Show more" at bounding box center [312, 439] width 127 height 35
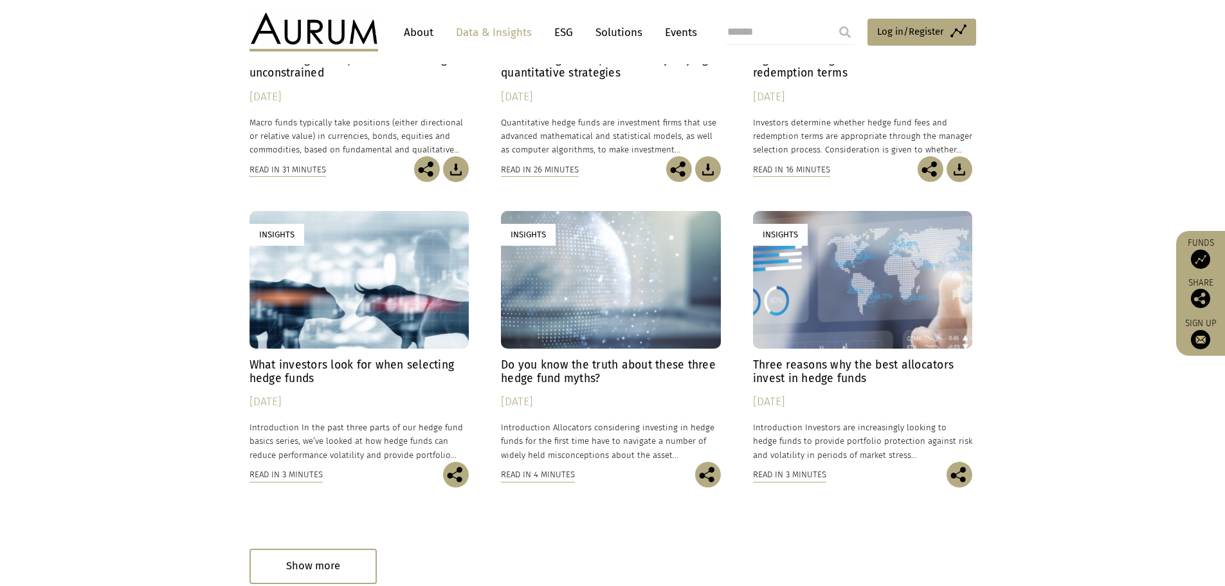
scroll to position [1350, 0]
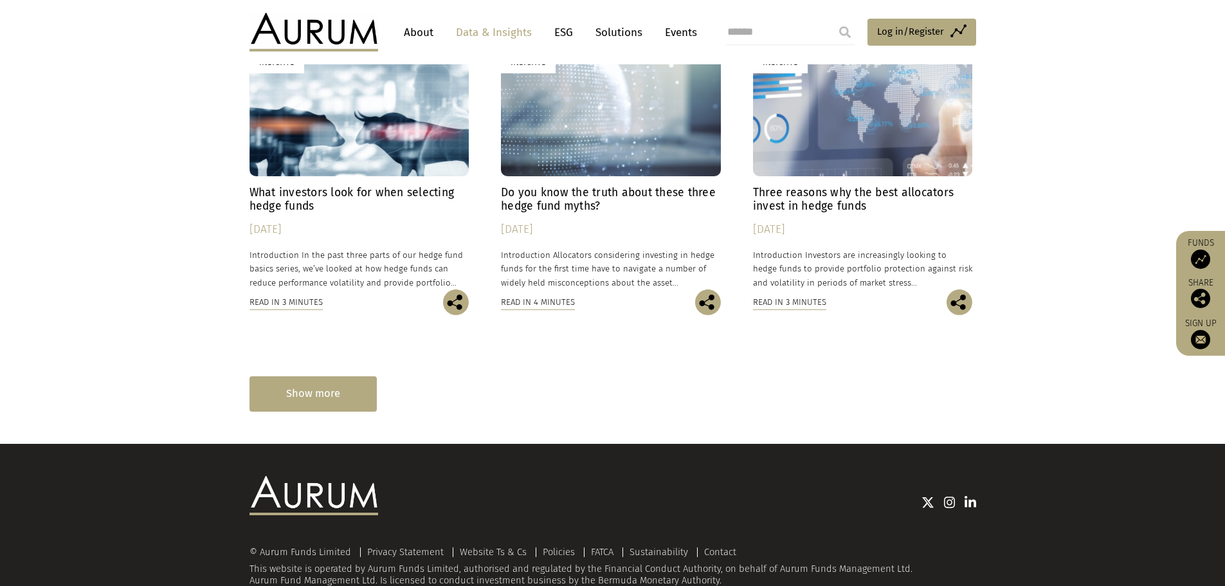
click at [339, 393] on div "Show more" at bounding box center [312, 393] width 127 height 35
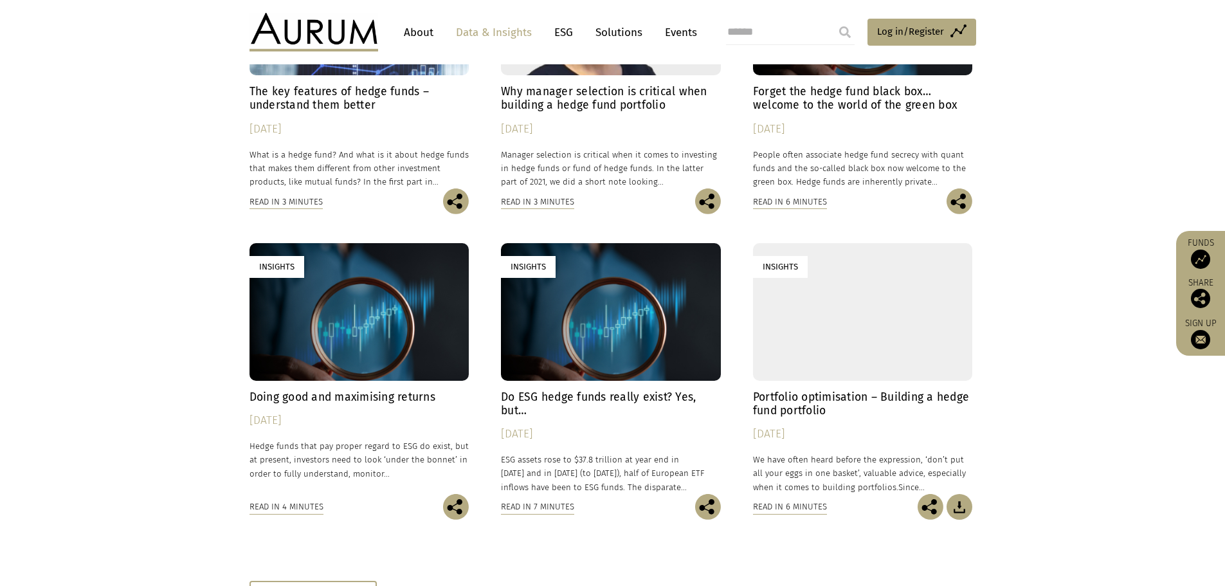
scroll to position [1800, 0]
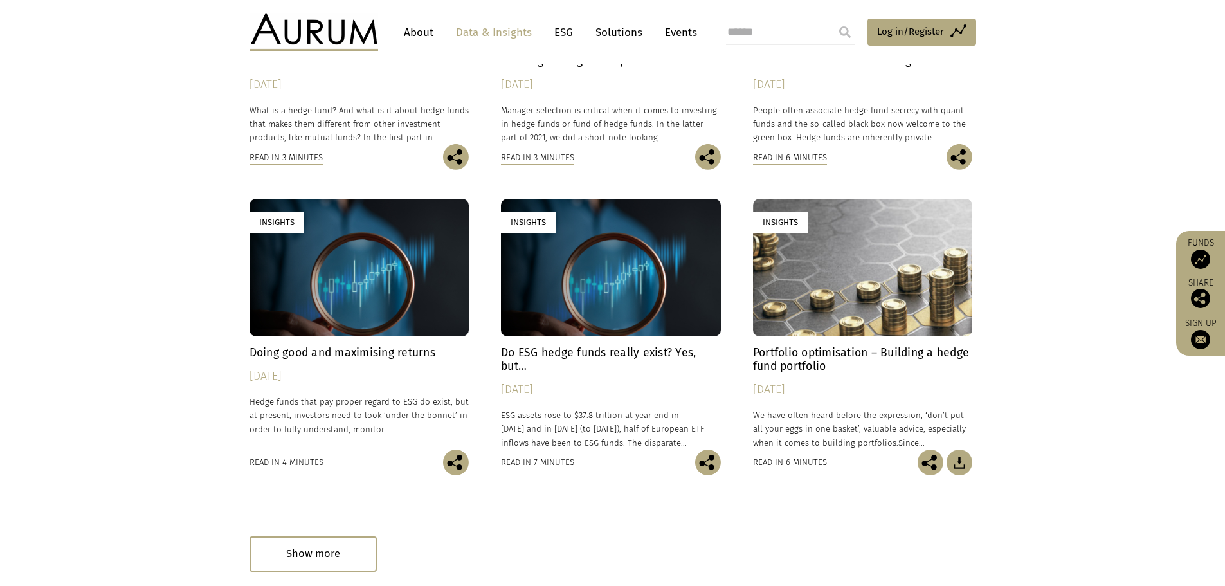
click at [692, 28] on link "Events" at bounding box center [677, 33] width 39 height 24
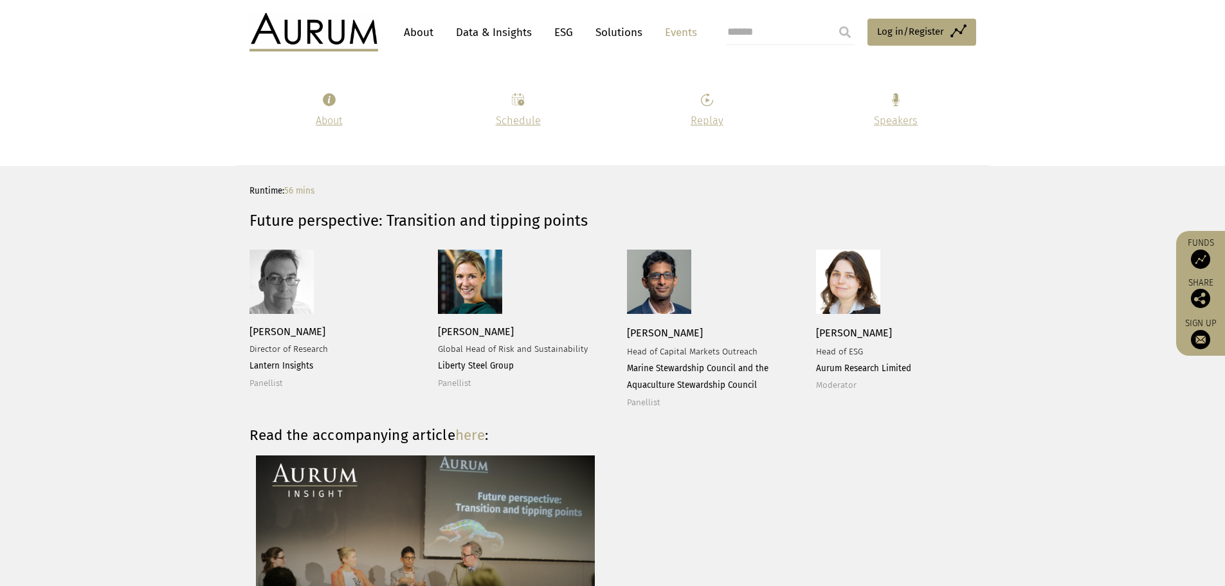
scroll to position [1479, 0]
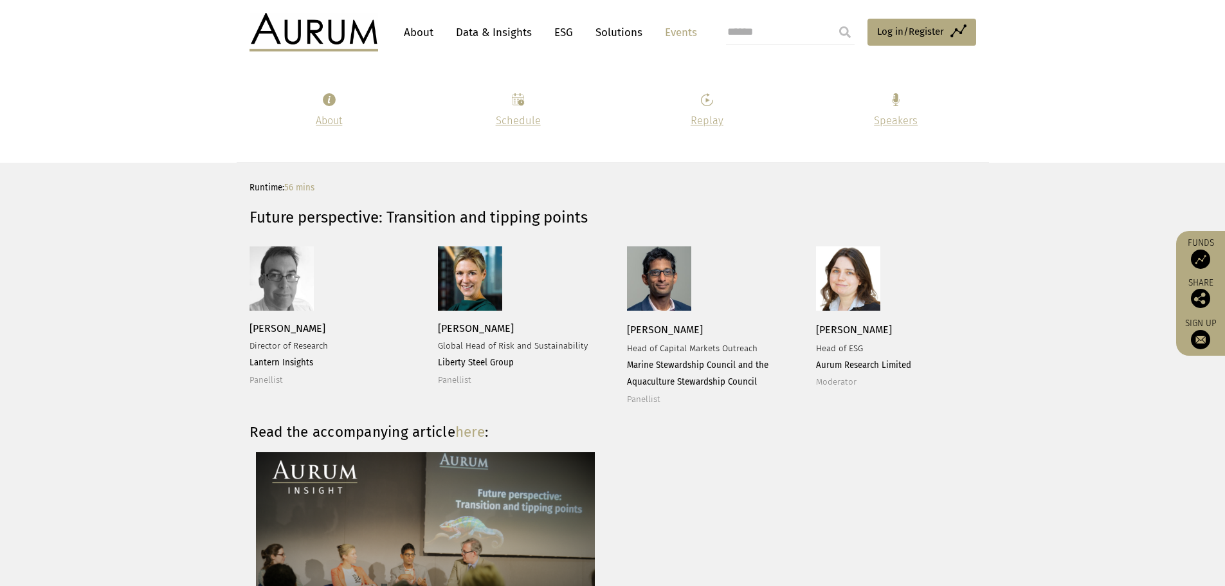
click at [478, 435] on link "here" at bounding box center [470, 431] width 30 height 17
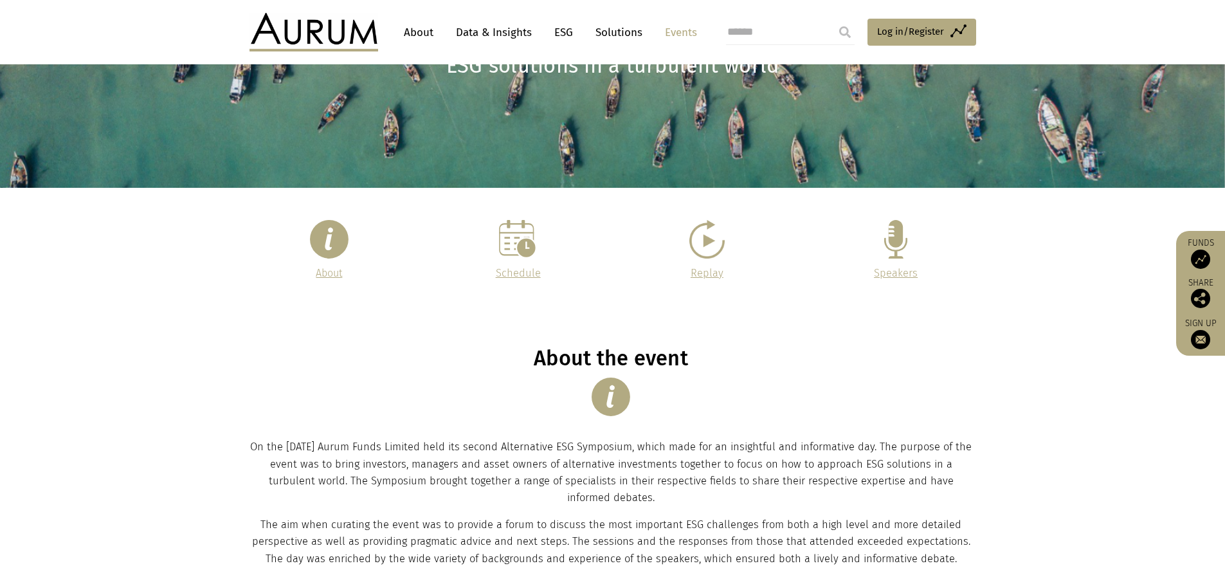
scroll to position [0, 0]
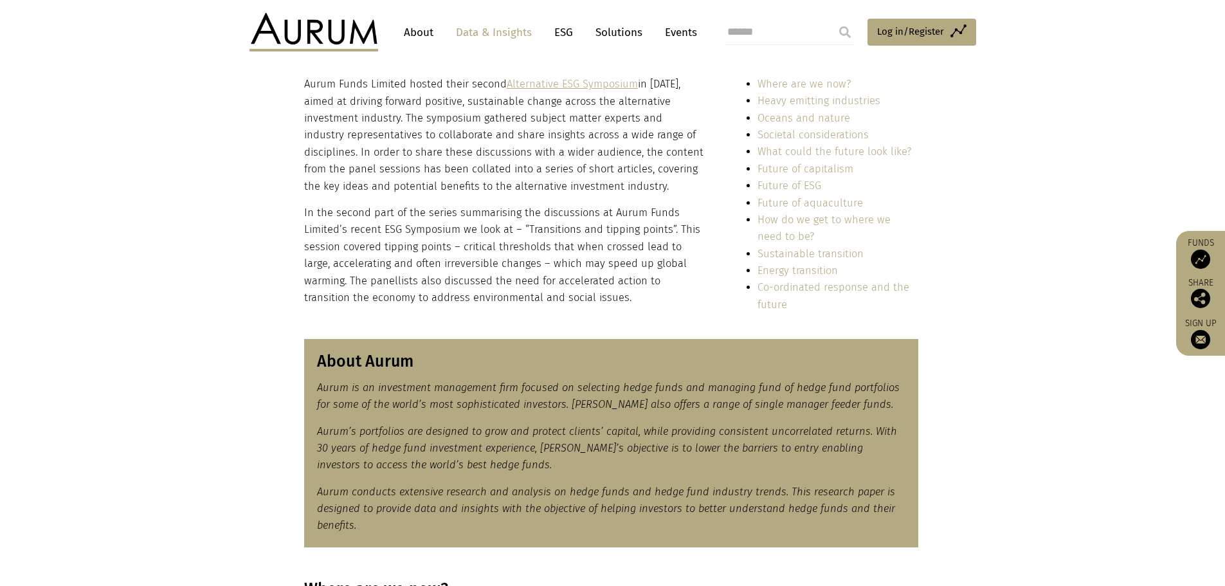
scroll to position [129, 0]
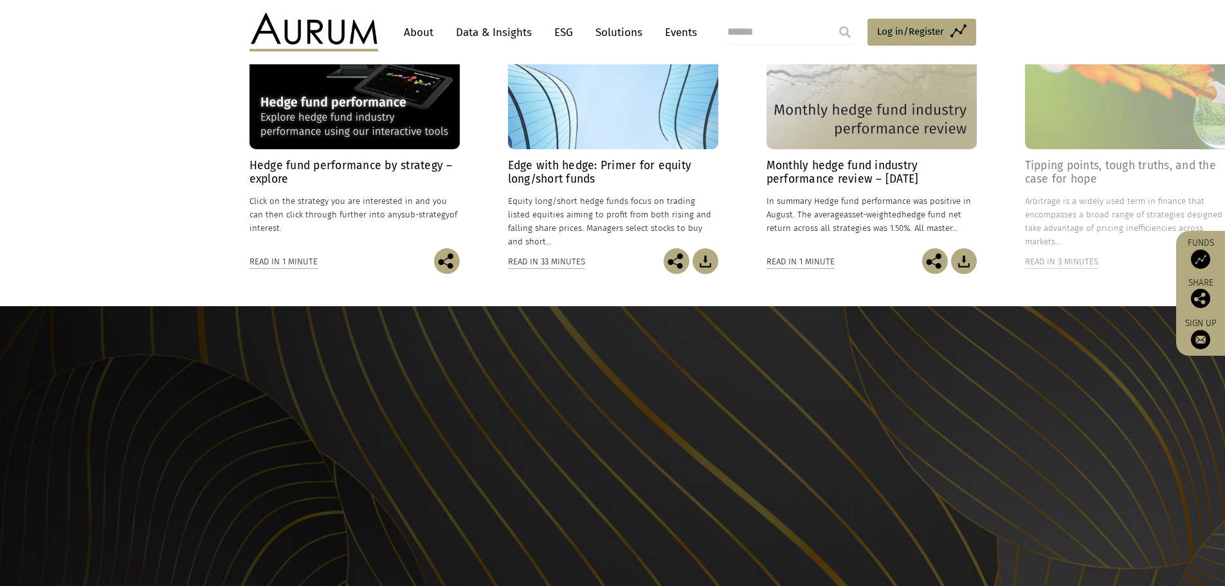
scroll to position [1222, 0]
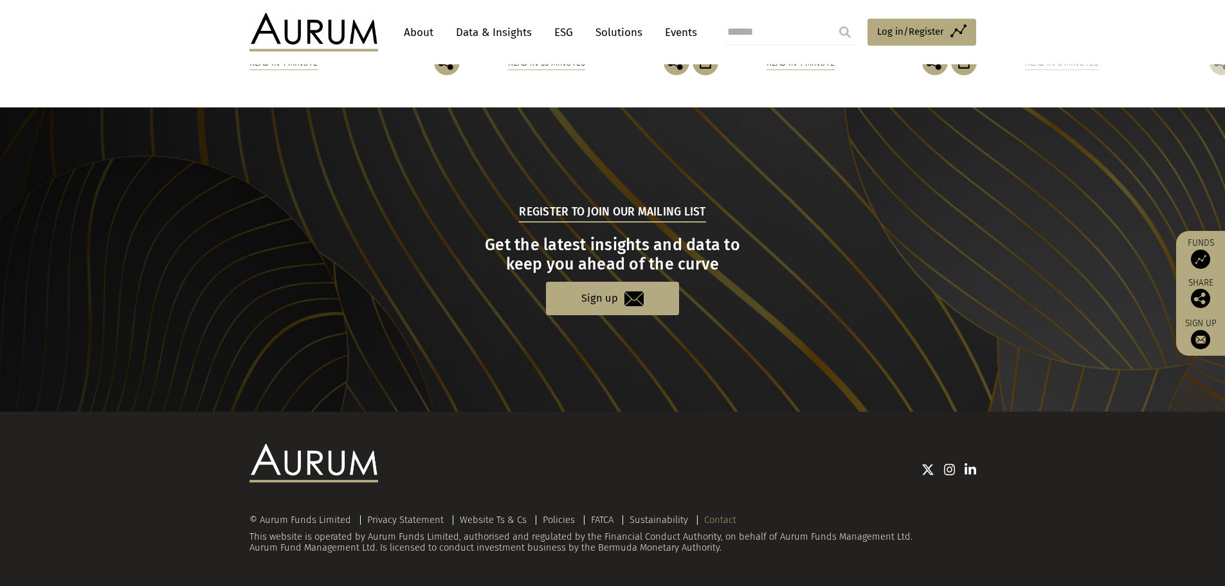
click at [706, 514] on link "Contact" at bounding box center [720, 520] width 32 height 12
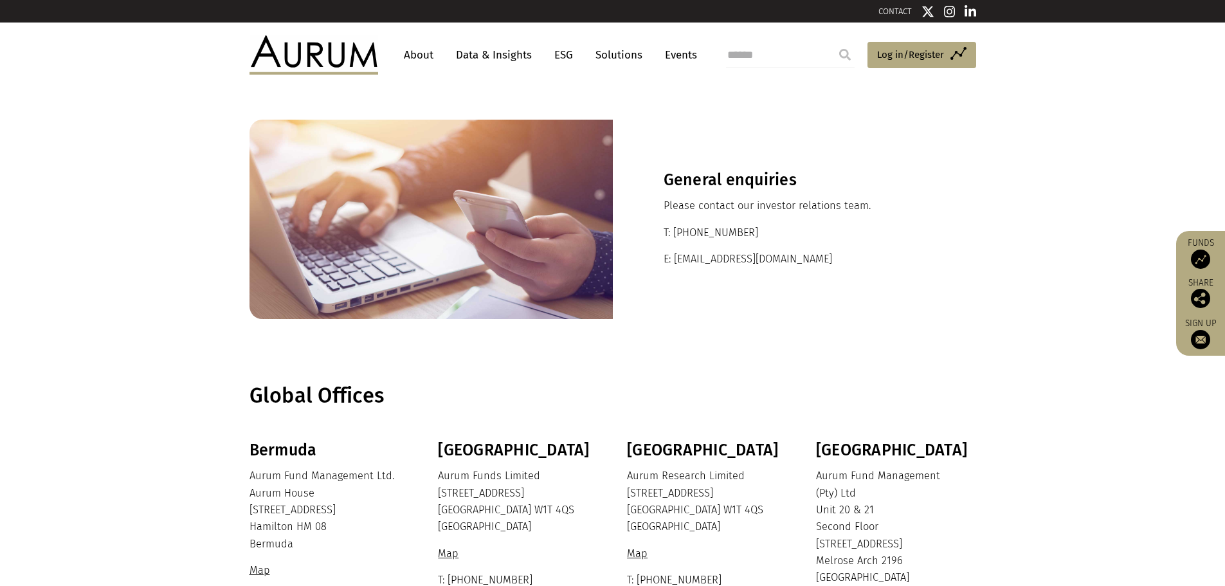
scroll to position [129, 0]
